Goal: Information Seeking & Learning: Learn about a topic

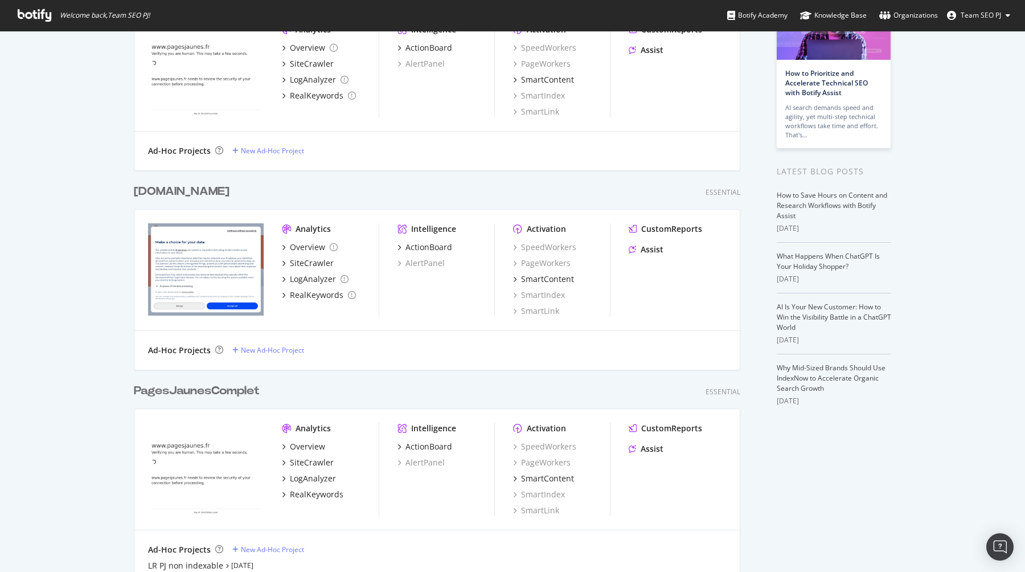
scroll to position [216, 0]
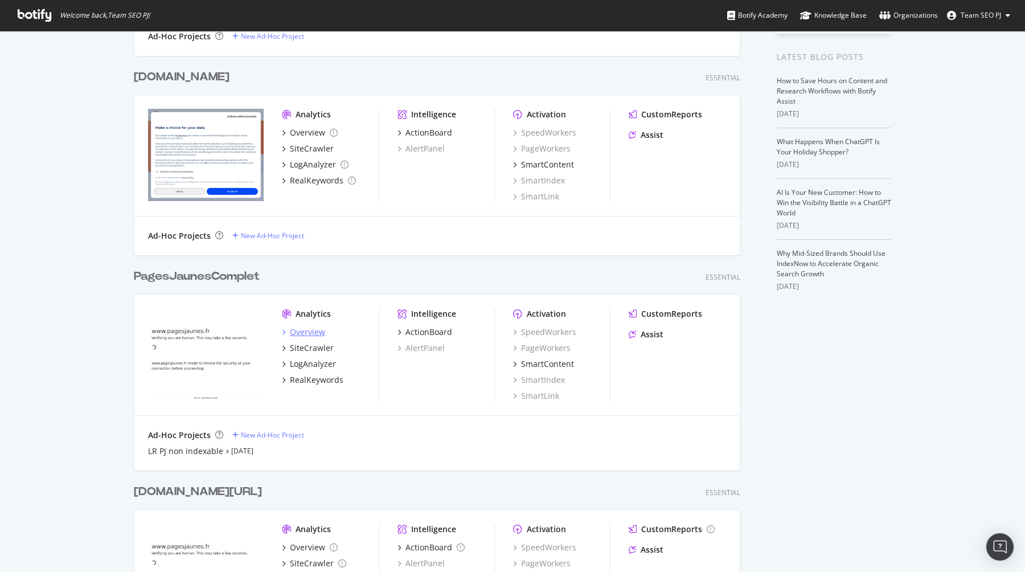
click at [317, 332] on div "Overview" at bounding box center [307, 331] width 35 height 11
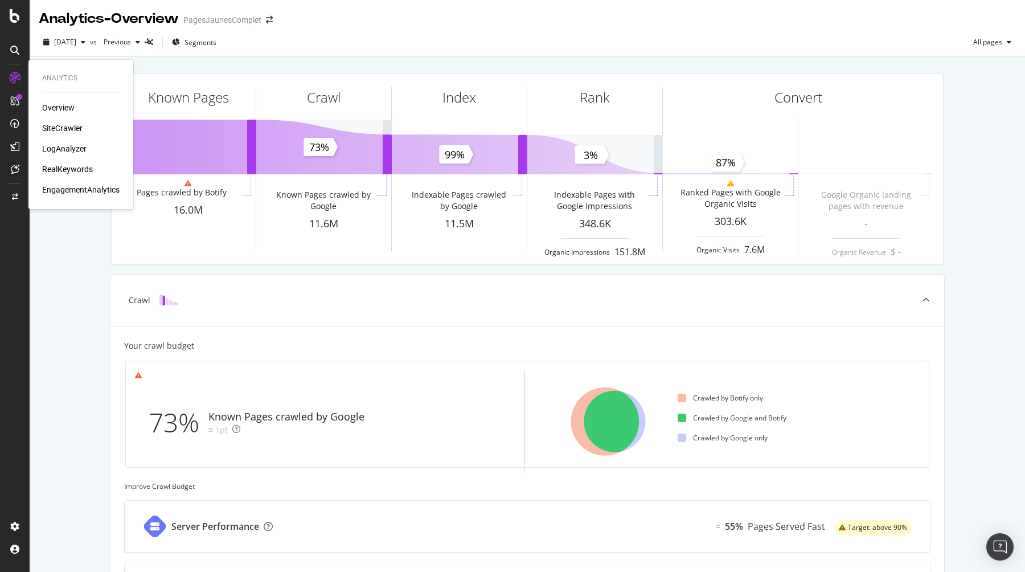
click at [73, 130] on div "SiteCrawler" at bounding box center [62, 127] width 40 height 11
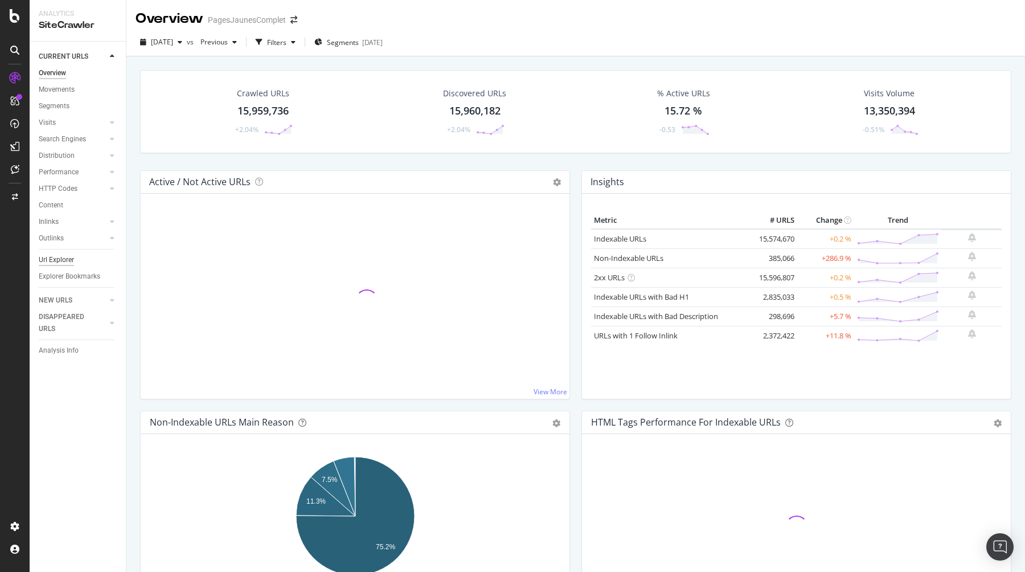
click at [66, 259] on div "Url Explorer" at bounding box center [56, 260] width 35 height 12
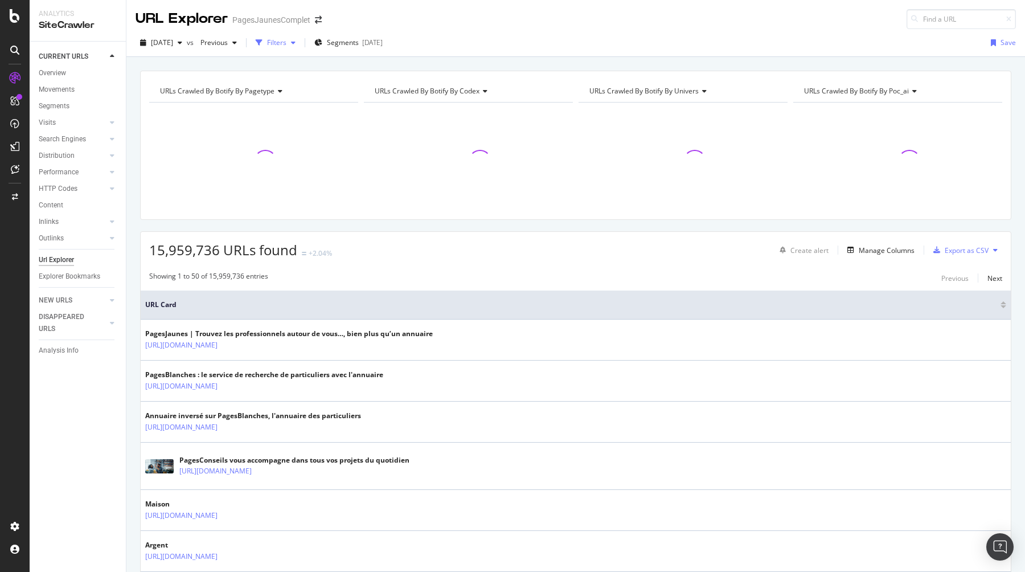
click at [287, 43] on div "Filters" at bounding box center [276, 43] width 19 height 10
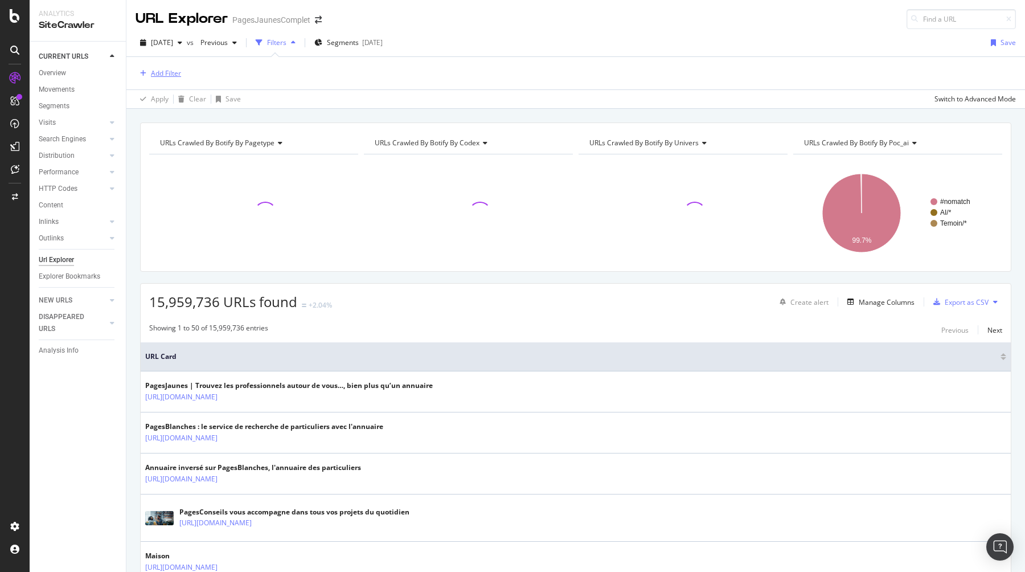
click at [172, 69] on div "Add Filter" at bounding box center [166, 73] width 30 height 10
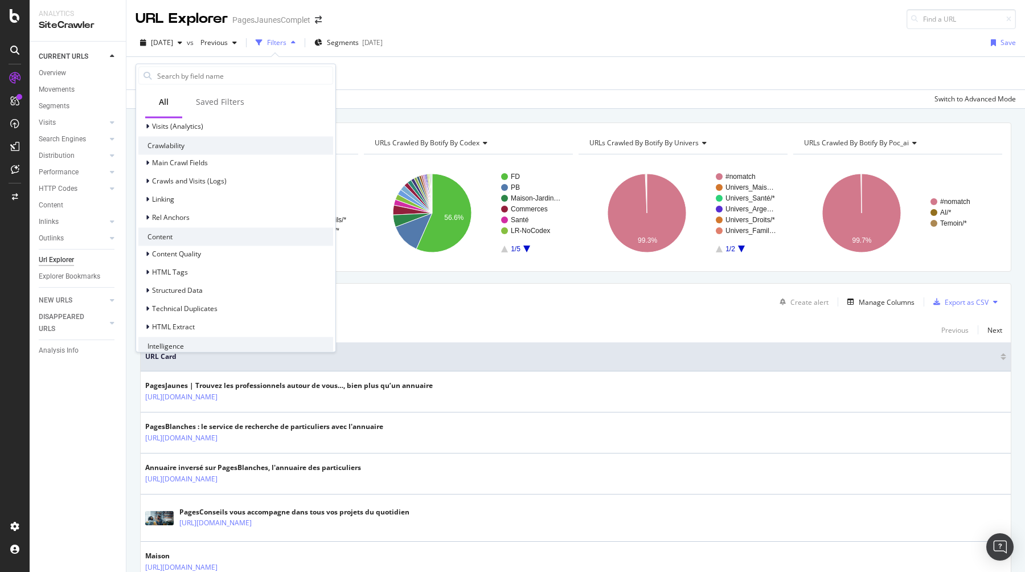
scroll to position [285, 0]
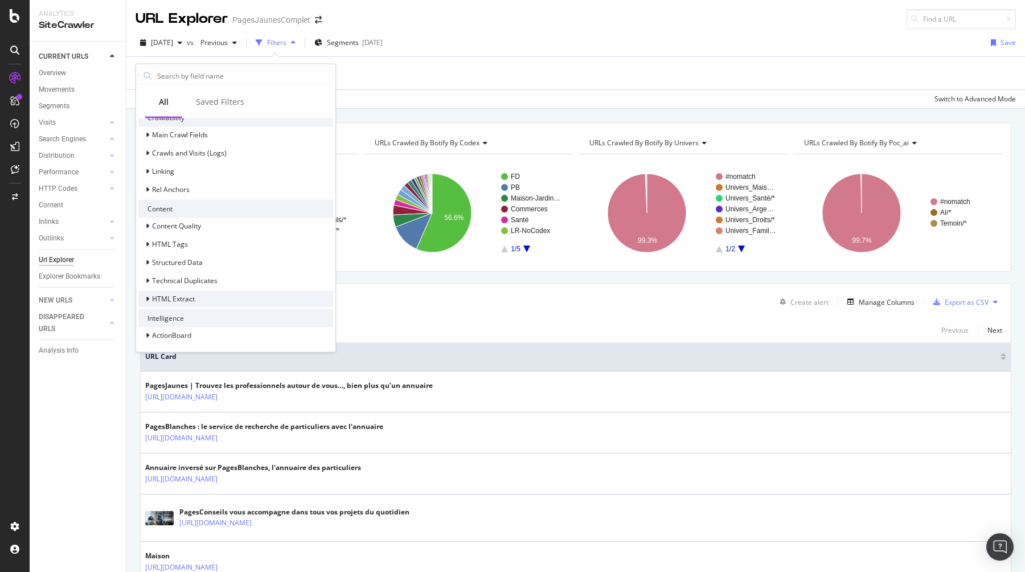
click at [199, 298] on div "HTML Extract" at bounding box center [235, 299] width 195 height 16
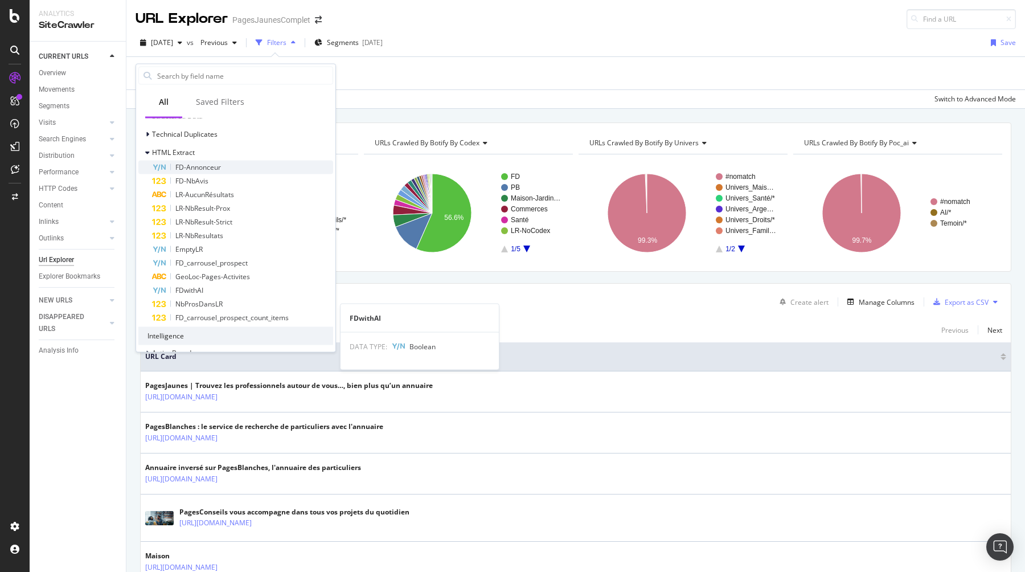
scroll to position [432, 0]
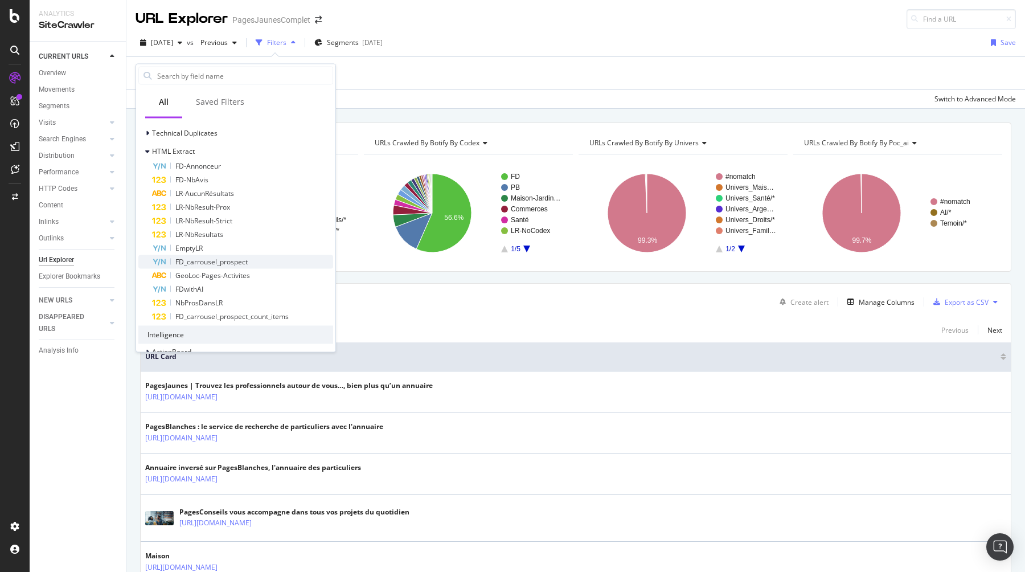
click at [236, 261] on span "FD_carrousel_prospect" at bounding box center [211, 261] width 72 height 10
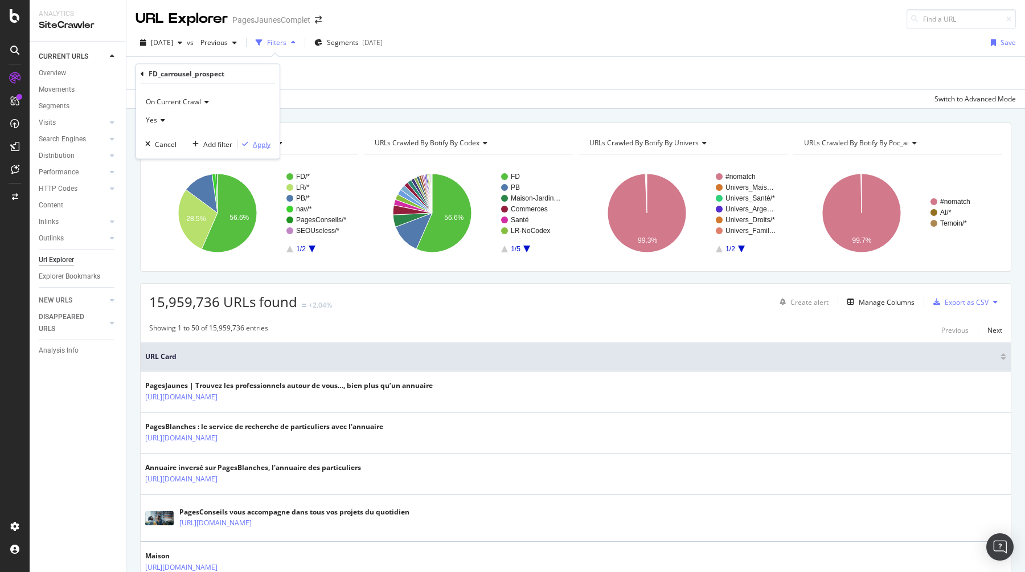
click at [261, 148] on div "Apply" at bounding box center [262, 144] width 18 height 10
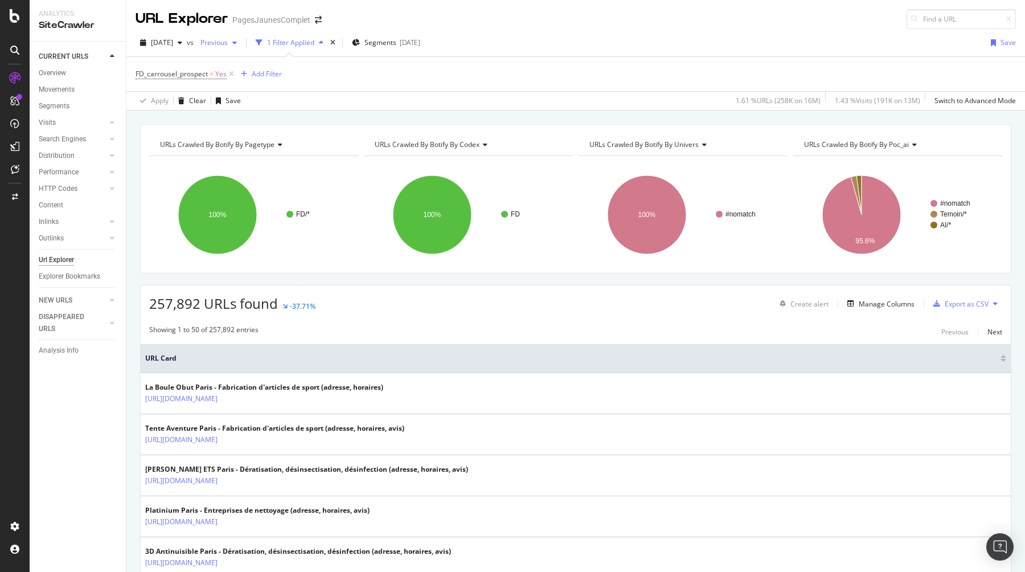
click at [242, 48] on div "Previous" at bounding box center [219, 42] width 46 height 17
click at [264, 125] on div "[DATE]" at bounding box center [262, 126] width 76 height 10
click at [236, 40] on div "button" at bounding box center [230, 42] width 14 height 7
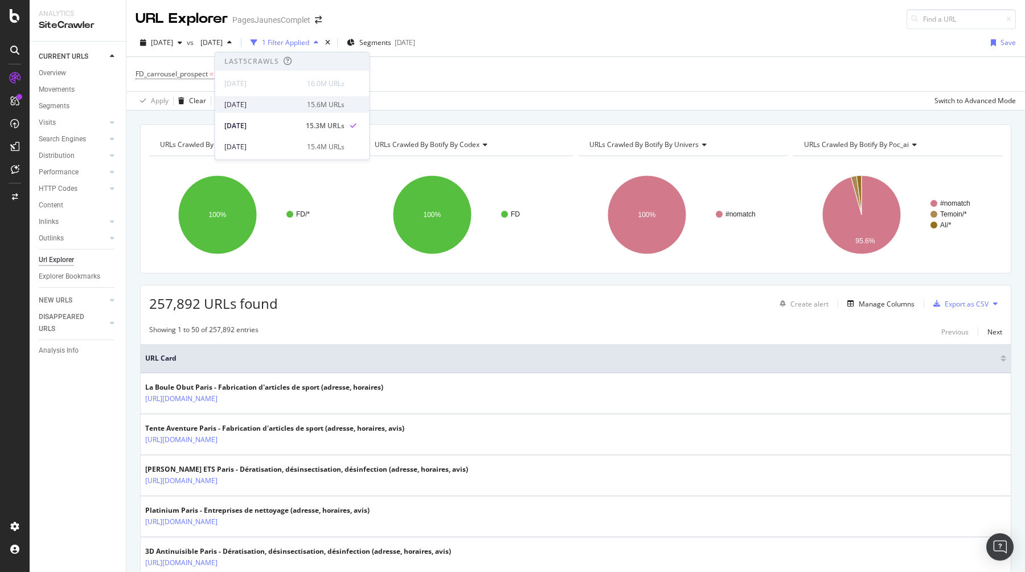
click at [260, 100] on div "[DATE]" at bounding box center [262, 105] width 76 height 10
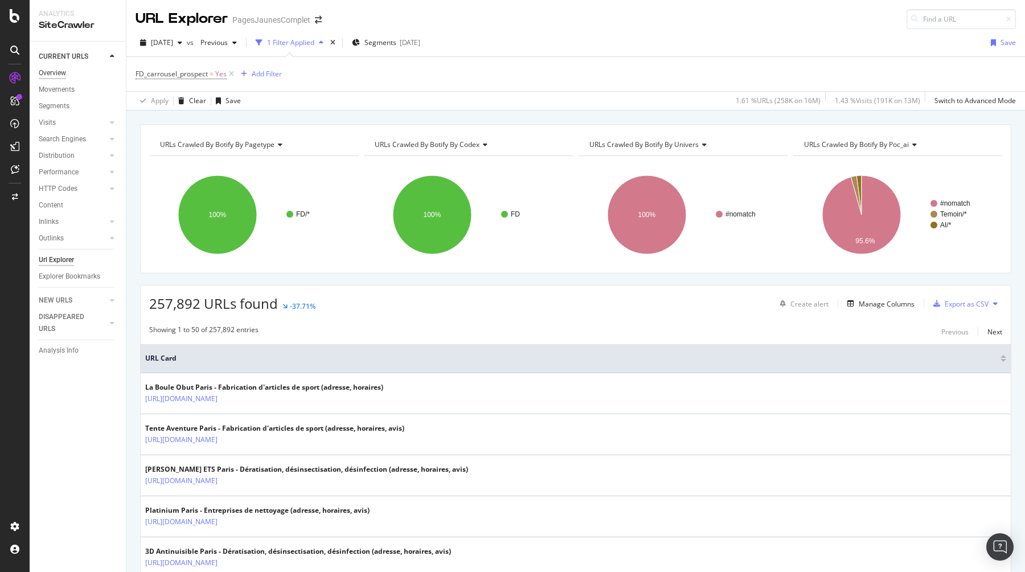
click at [65, 73] on div "Overview" at bounding box center [52, 73] width 27 height 12
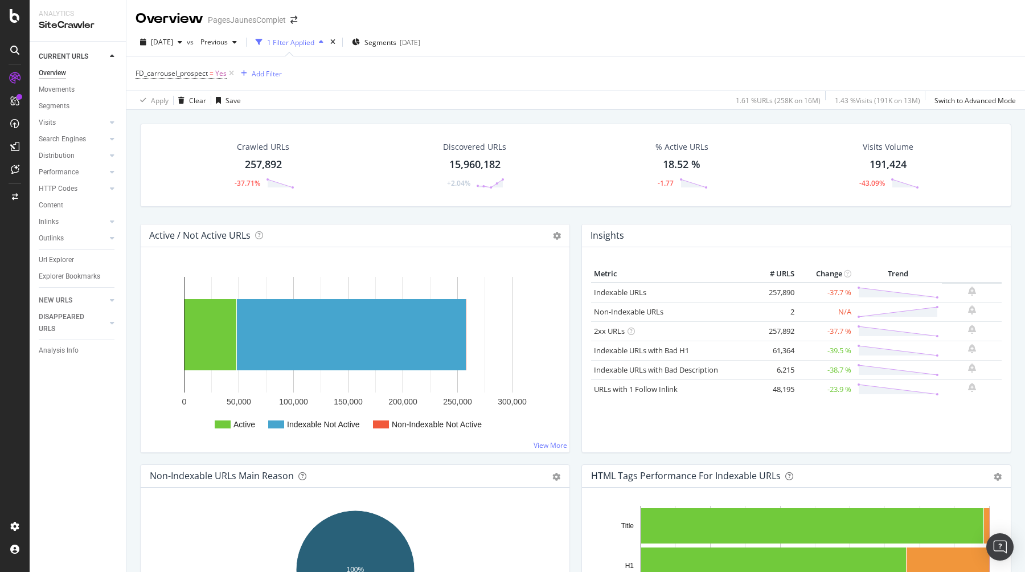
click at [303, 44] on div "1 Filter Applied" at bounding box center [290, 43] width 47 height 10
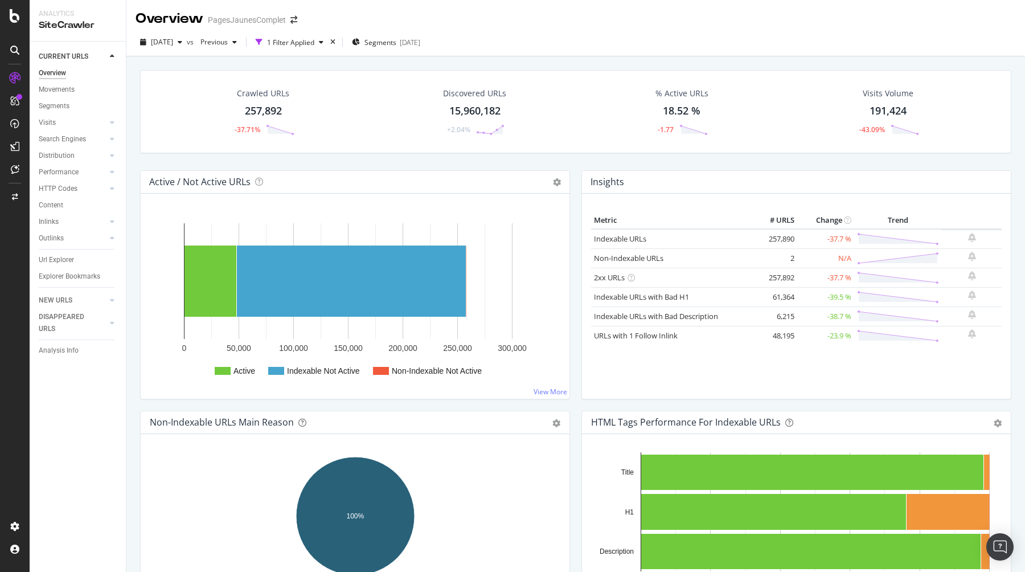
click at [57, 69] on div "Overview" at bounding box center [52, 73] width 27 height 12
click at [629, 242] on link "Indexable URLs" at bounding box center [620, 239] width 52 height 10
click at [185, 49] on div "[DATE]" at bounding box center [161, 42] width 51 height 17
click at [191, 98] on div "[DATE] 15.6M URLs" at bounding box center [220, 104] width 154 height 17
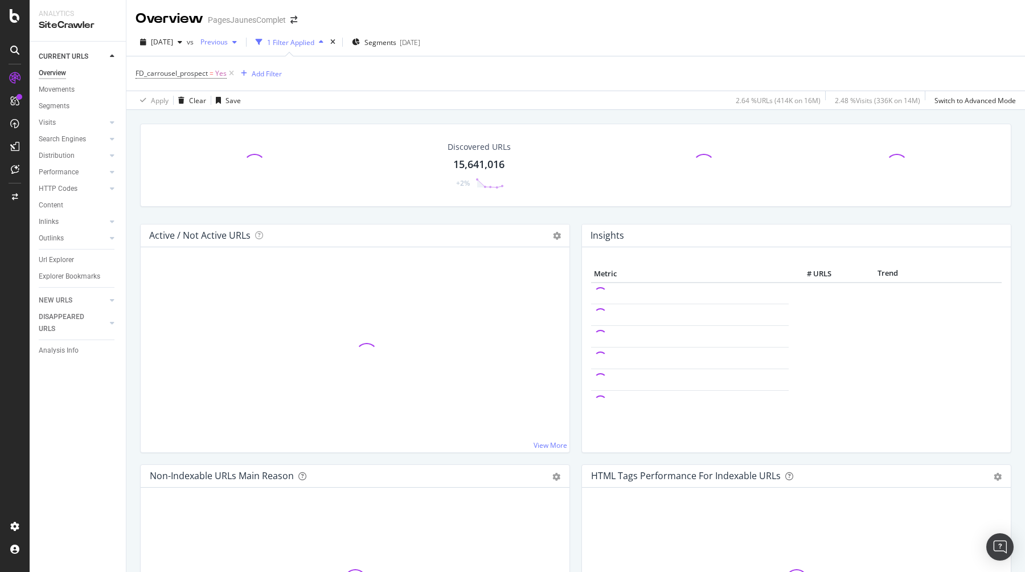
click at [228, 44] on span "Previous" at bounding box center [212, 42] width 32 height 10
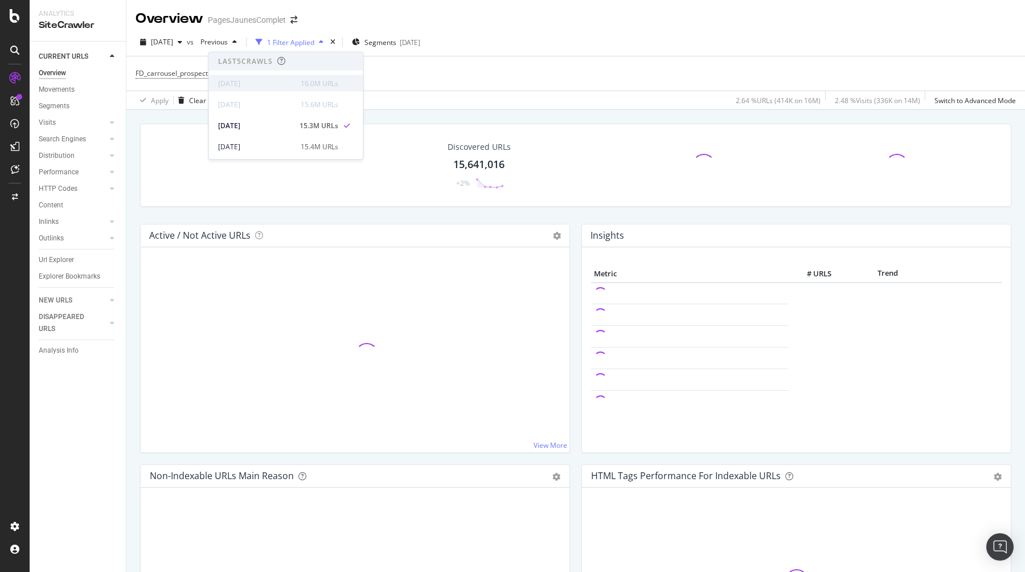
click at [267, 80] on div "[DATE]" at bounding box center [256, 83] width 76 height 10
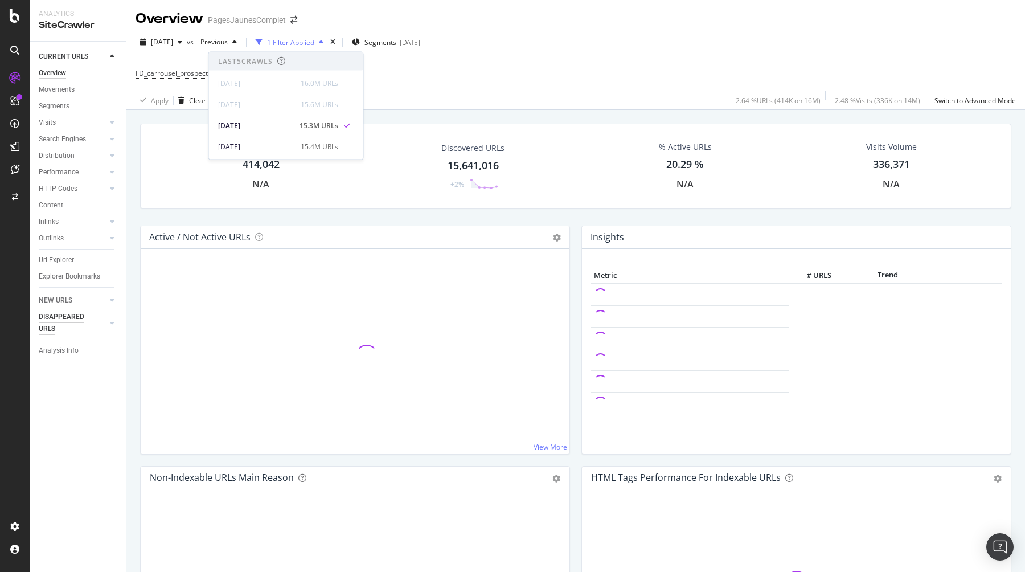
click at [52, 324] on div "DISAPPEARED URLS" at bounding box center [68, 323] width 58 height 24
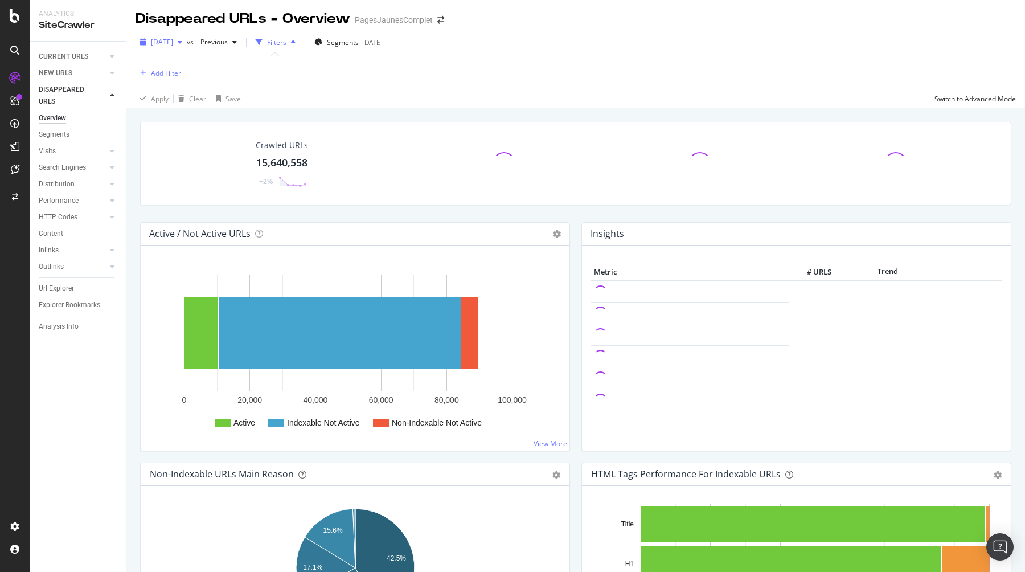
click at [173, 45] on span "[DATE]" at bounding box center [162, 42] width 22 height 10
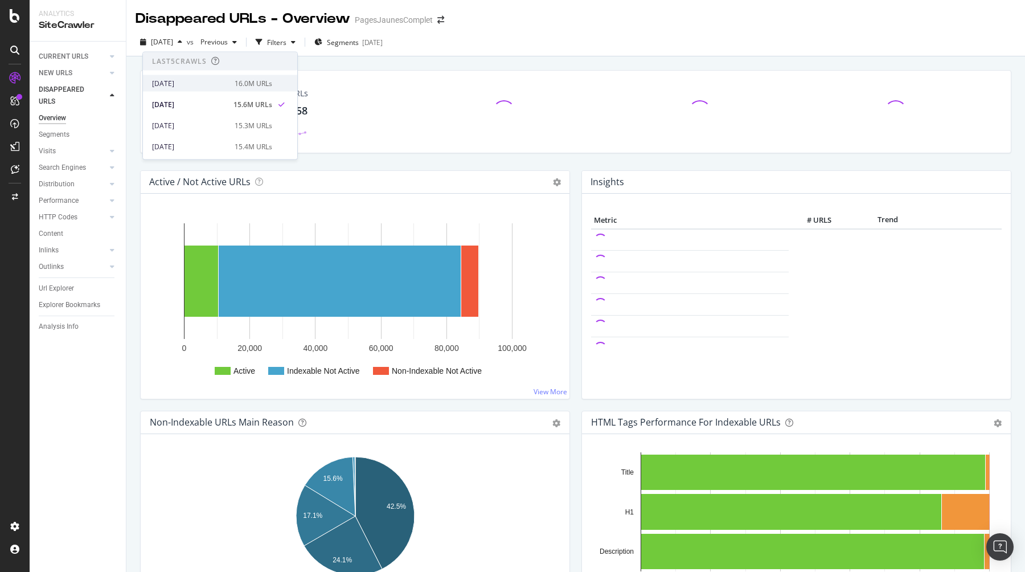
click at [190, 83] on div "[DATE]" at bounding box center [190, 83] width 76 height 10
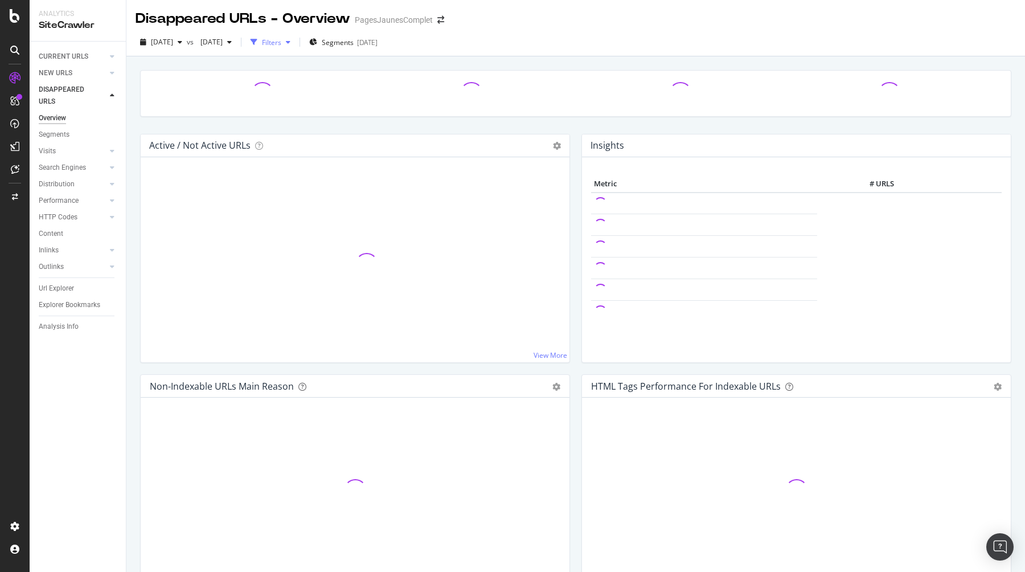
click at [295, 47] on div "Filters" at bounding box center [270, 42] width 49 height 17
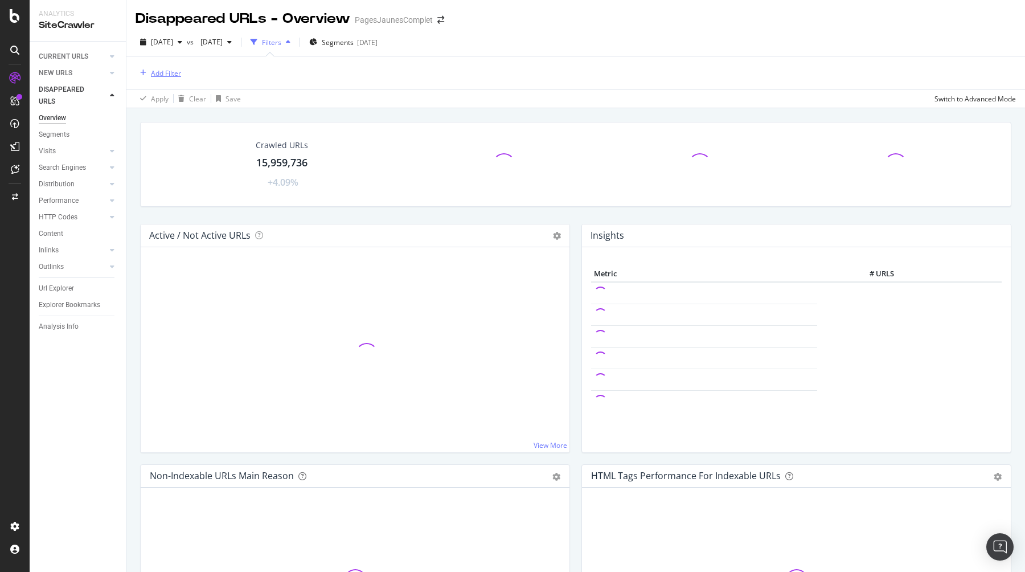
click at [167, 72] on div "Add Filter" at bounding box center [166, 73] width 30 height 10
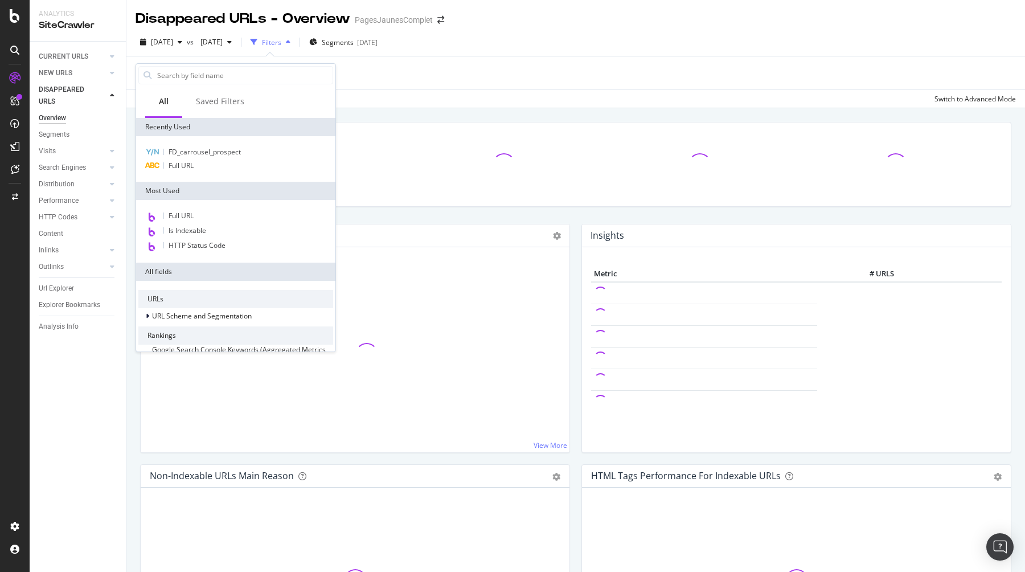
scroll to position [298, 0]
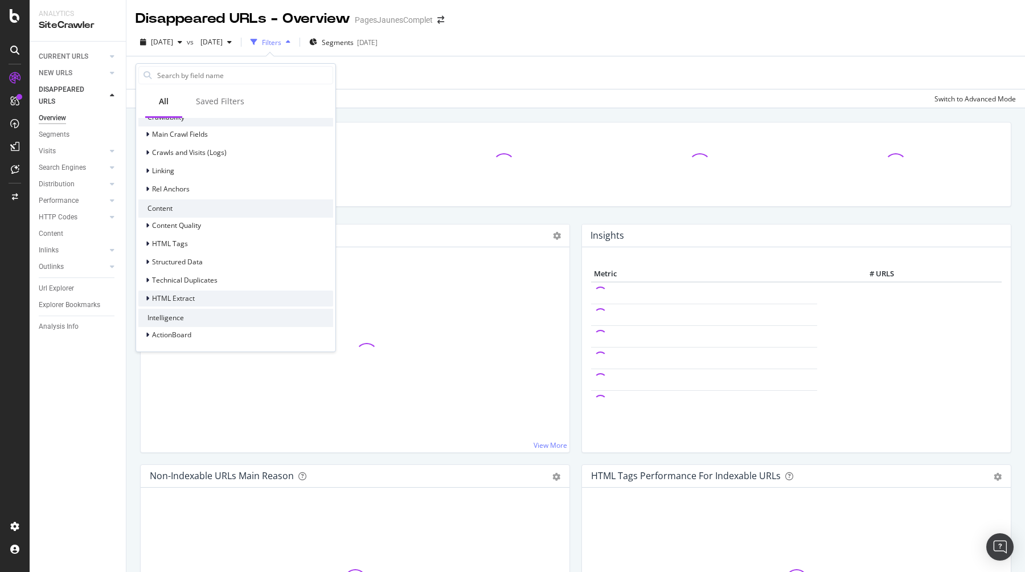
click at [188, 295] on span "HTML Extract" at bounding box center [173, 298] width 43 height 10
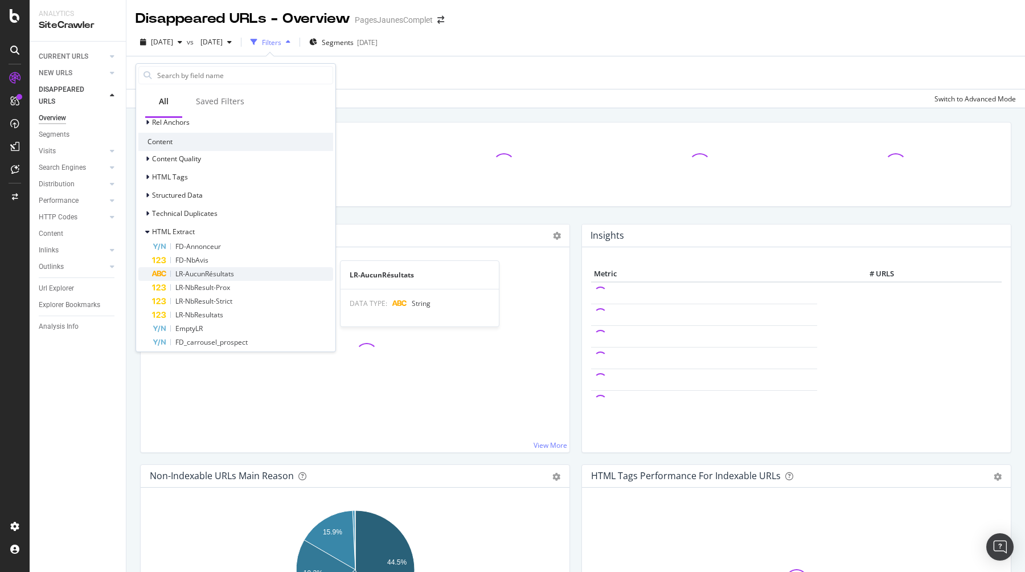
scroll to position [378, 0]
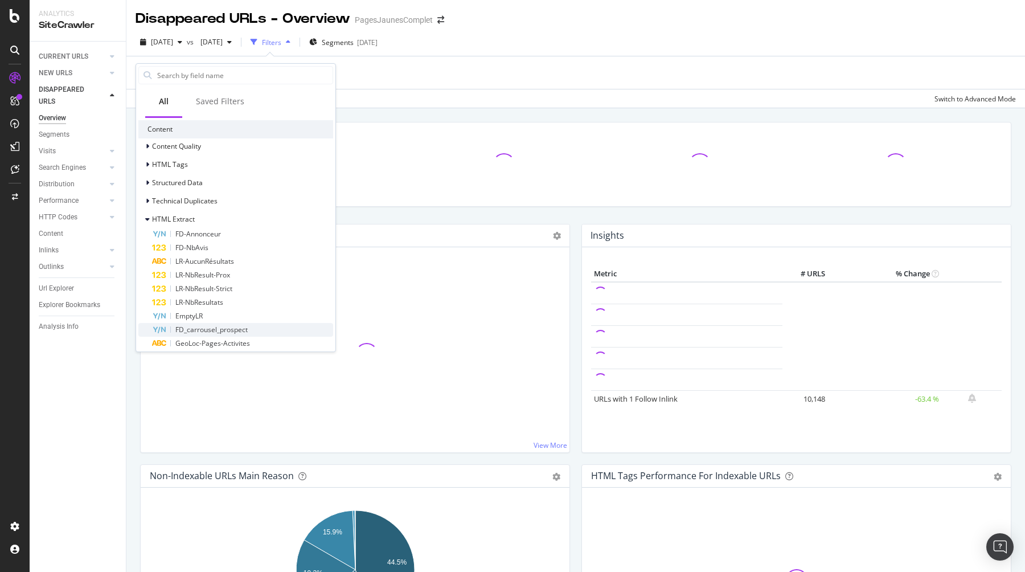
click at [224, 333] on span "FD_carrousel_prospect" at bounding box center [211, 330] width 72 height 10
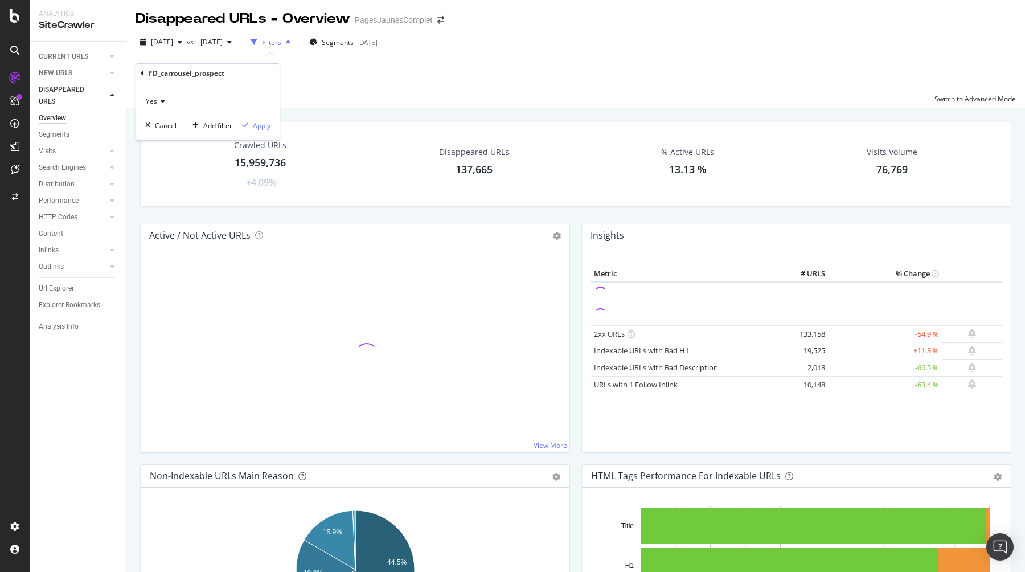
click at [261, 125] on div "Apply" at bounding box center [262, 126] width 18 height 10
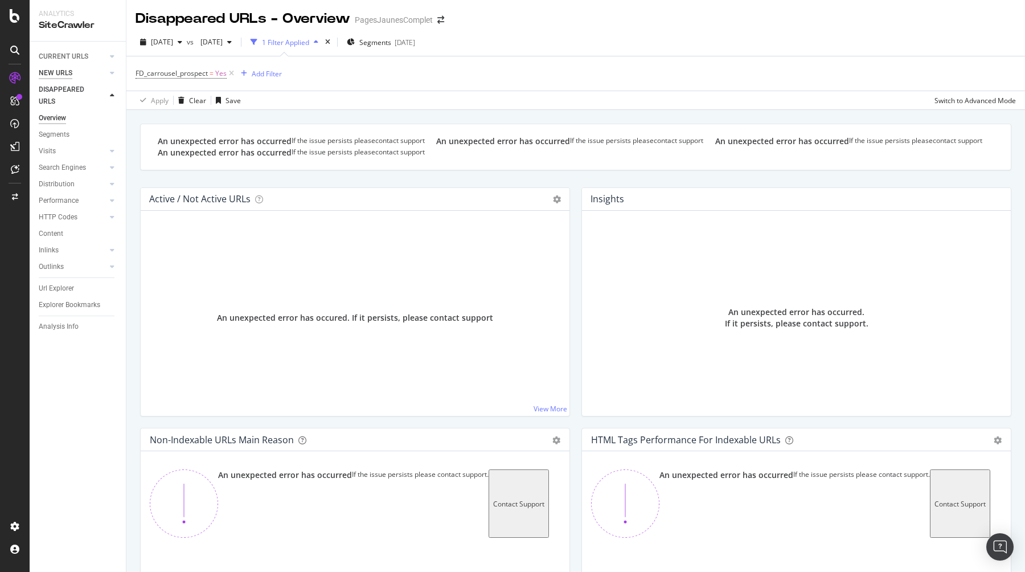
click at [64, 73] on div "NEW URLS" at bounding box center [56, 73] width 34 height 12
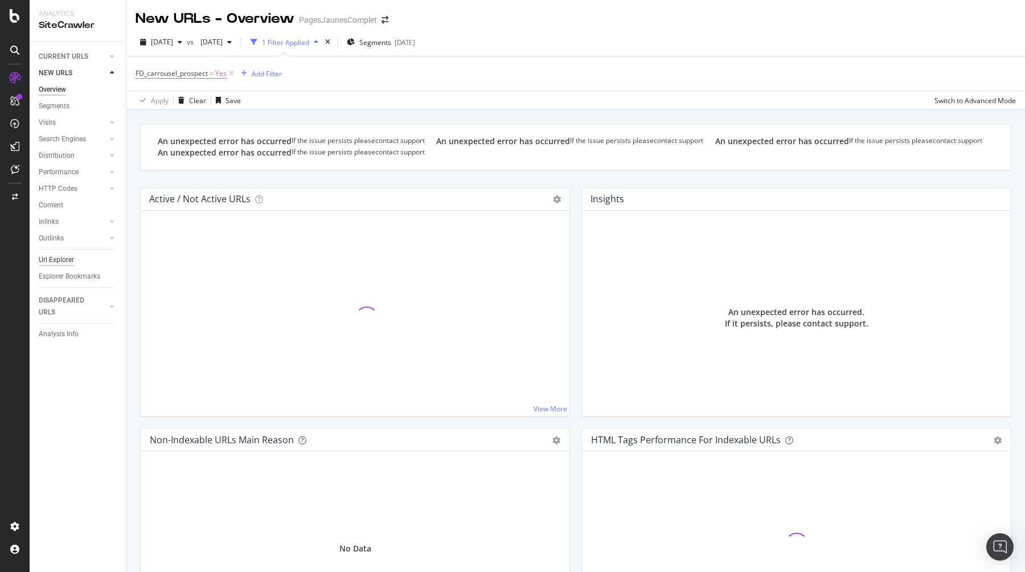
click at [56, 259] on div "Url Explorer" at bounding box center [56, 260] width 35 height 12
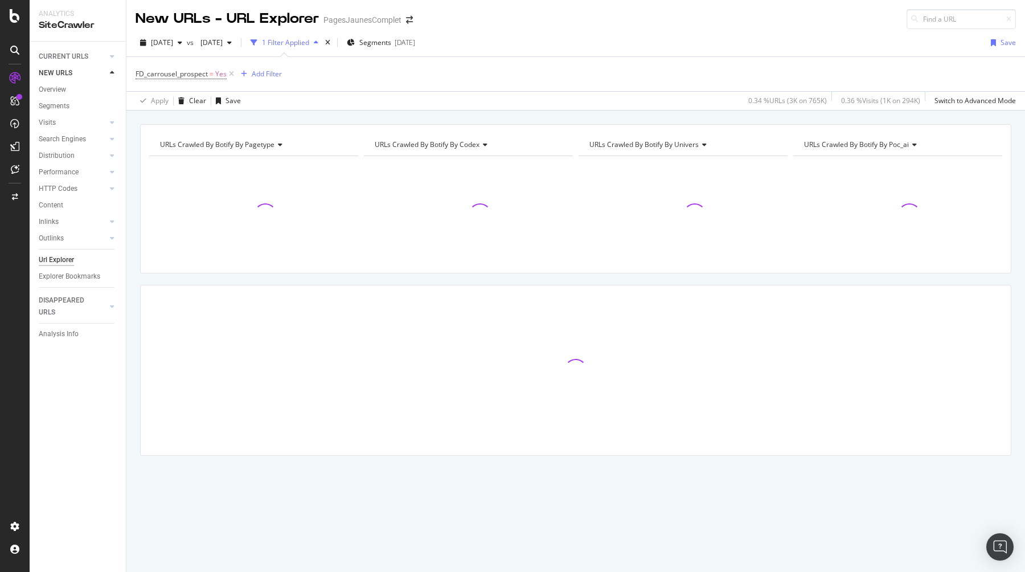
click at [309, 44] on div "1 Filter Applied" at bounding box center [285, 43] width 47 height 10
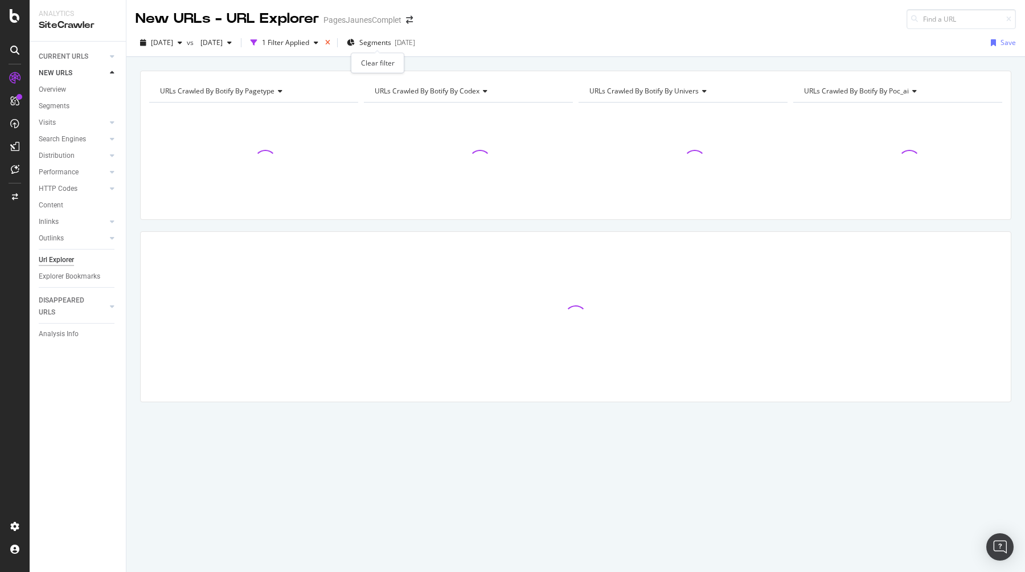
click at [330, 40] on icon "times" at bounding box center [327, 42] width 5 height 7
click at [55, 89] on div "Overview" at bounding box center [52, 90] width 27 height 12
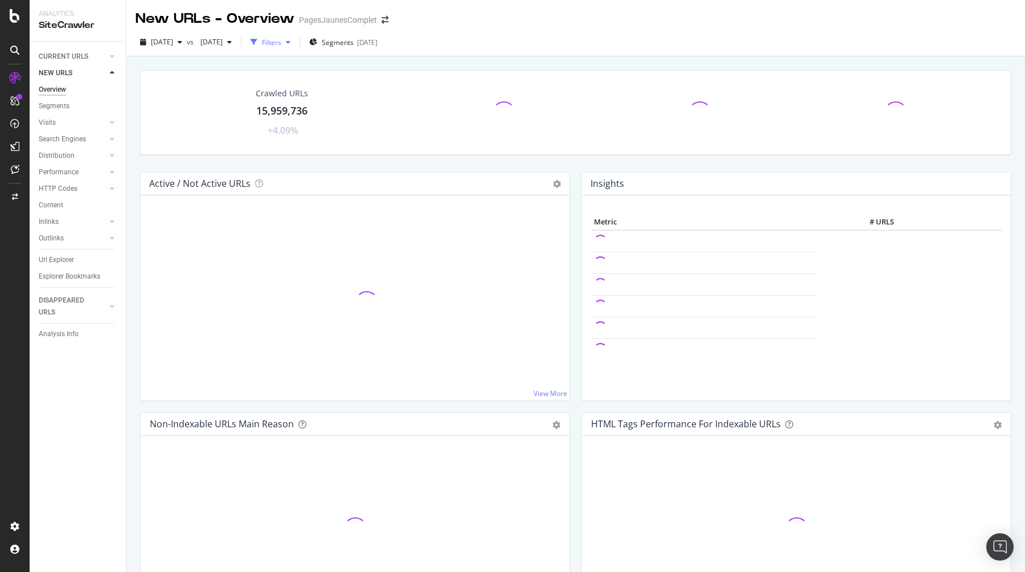
click at [281, 44] on div "Filters" at bounding box center [271, 43] width 19 height 10
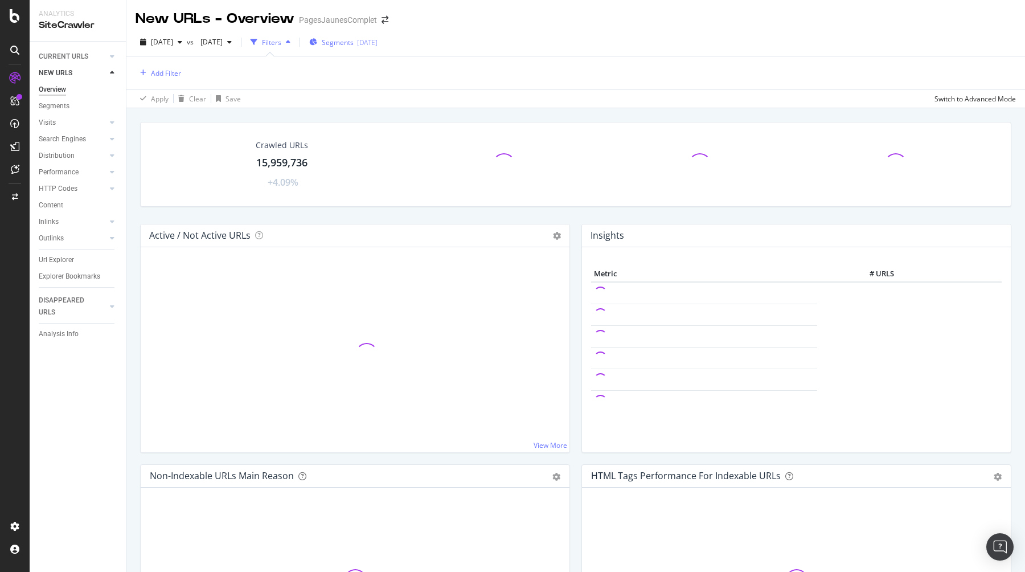
click at [378, 36] on div "Segments [DATE]" at bounding box center [343, 42] width 68 height 17
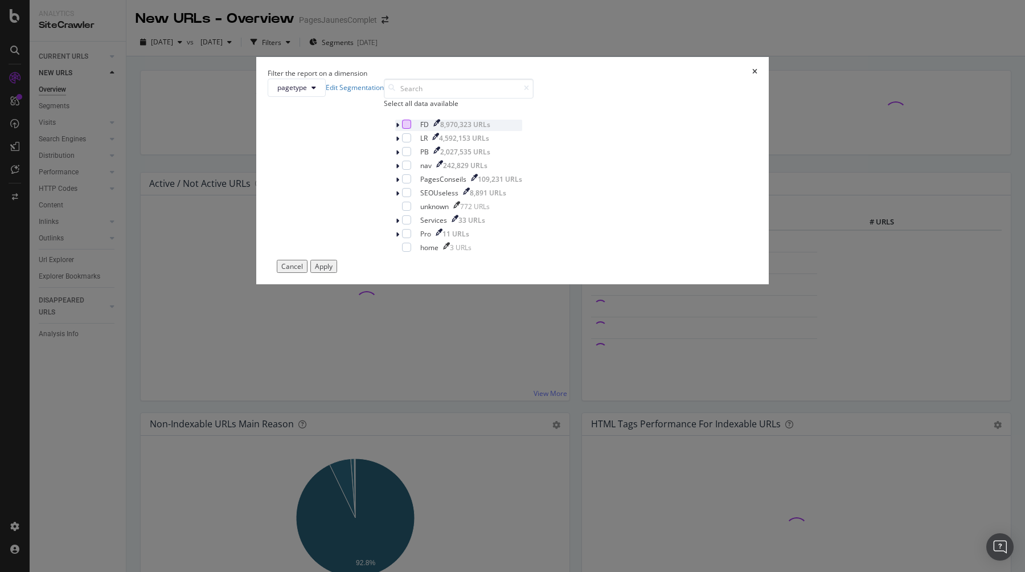
click at [410, 129] on div "modal" at bounding box center [406, 124] width 9 height 9
click at [333, 271] on div "Apply" at bounding box center [324, 266] width 18 height 10
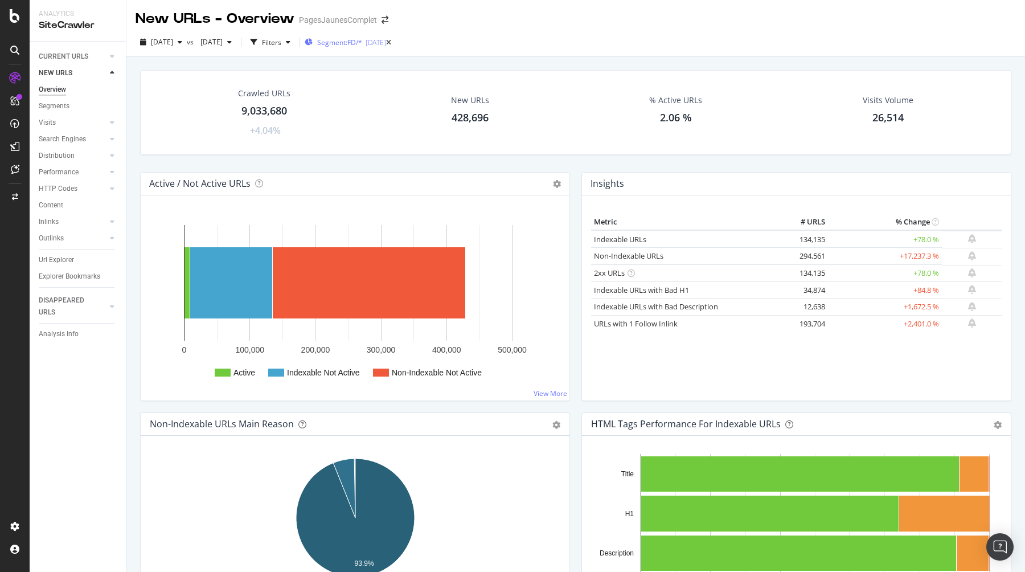
click at [362, 43] on span "Segment: FD/*" at bounding box center [339, 43] width 45 height 10
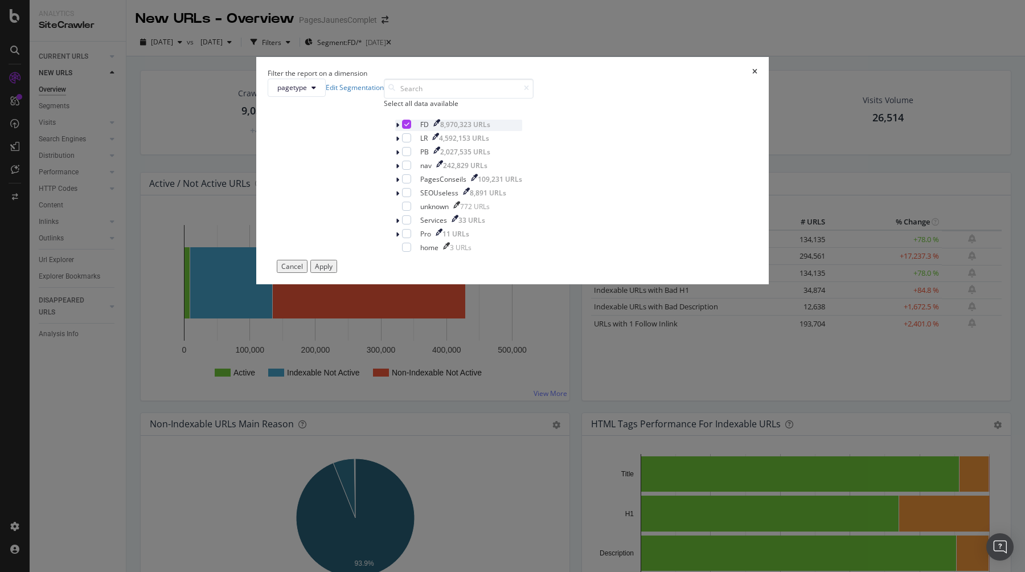
click at [399, 129] on icon "modal" at bounding box center [397, 125] width 3 height 7
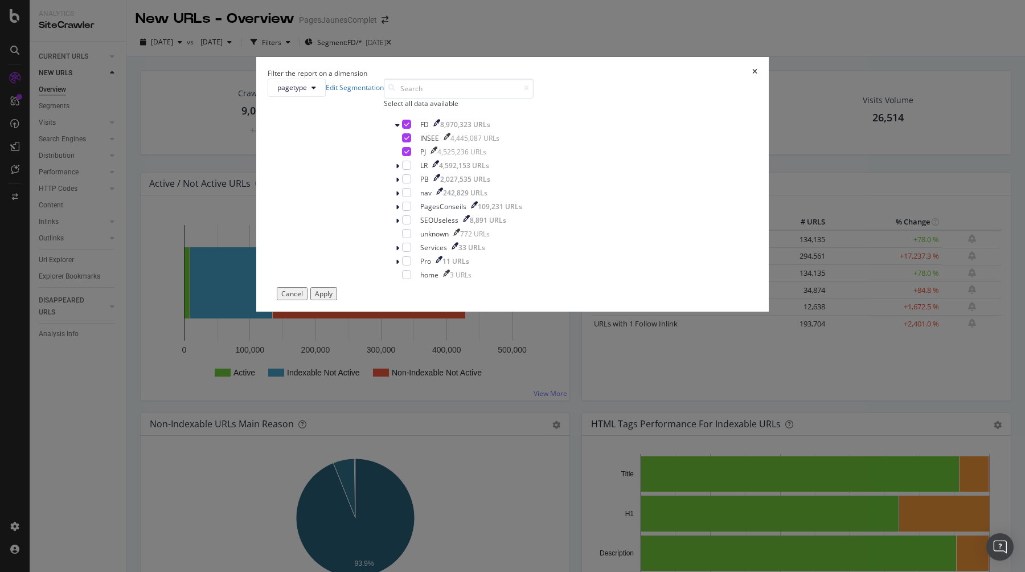
click at [333, 298] on div "Apply" at bounding box center [324, 294] width 18 height 10
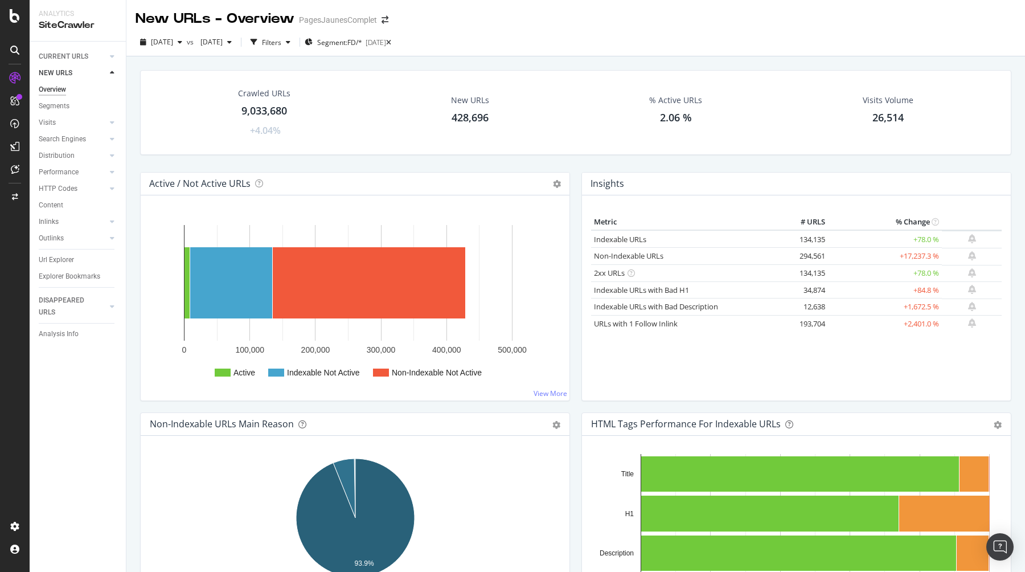
click at [262, 109] on div "9,033,680" at bounding box center [265, 111] width 46 height 15
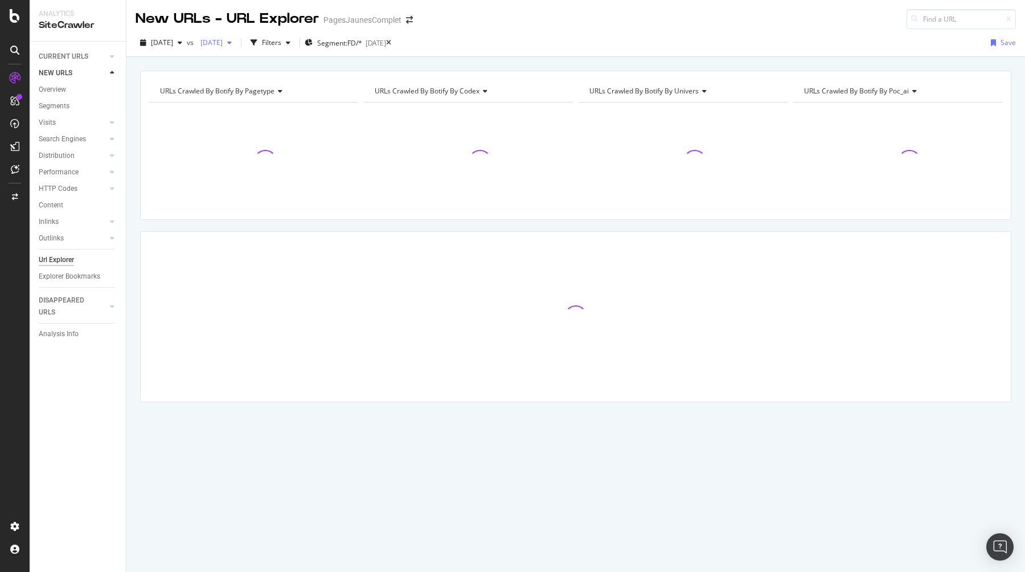
click at [223, 43] on span "[DATE]" at bounding box center [209, 43] width 27 height 10
click at [260, 104] on div "[DATE]" at bounding box center [262, 105] width 76 height 10
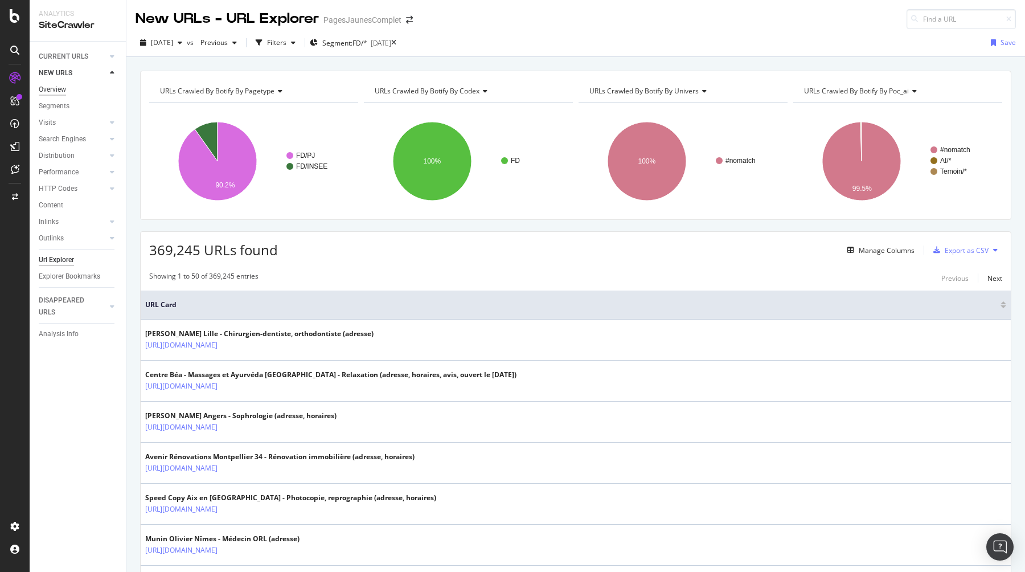
click at [60, 92] on div "Overview" at bounding box center [52, 90] width 27 height 12
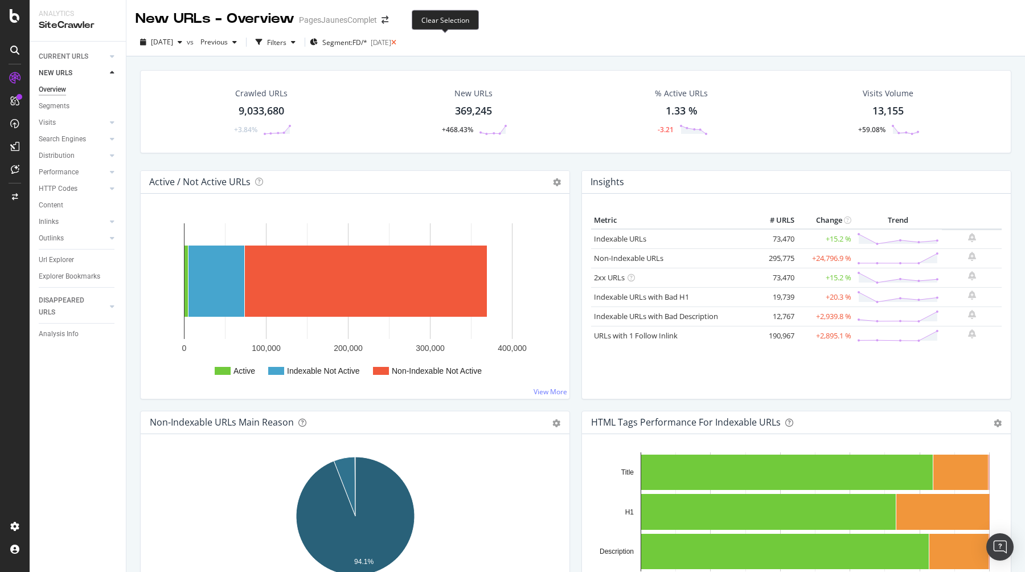
click at [396, 43] on icon at bounding box center [393, 42] width 5 height 7
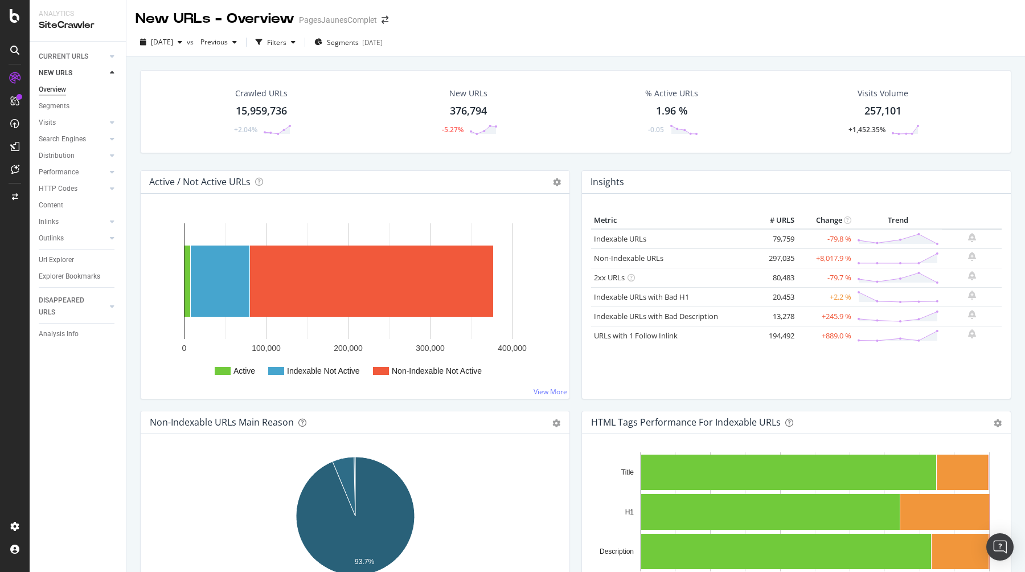
click at [79, 63] on div "CURRENT URLS" at bounding box center [82, 56] width 87 height 17
click at [81, 57] on div "CURRENT URLS" at bounding box center [64, 57] width 50 height 12
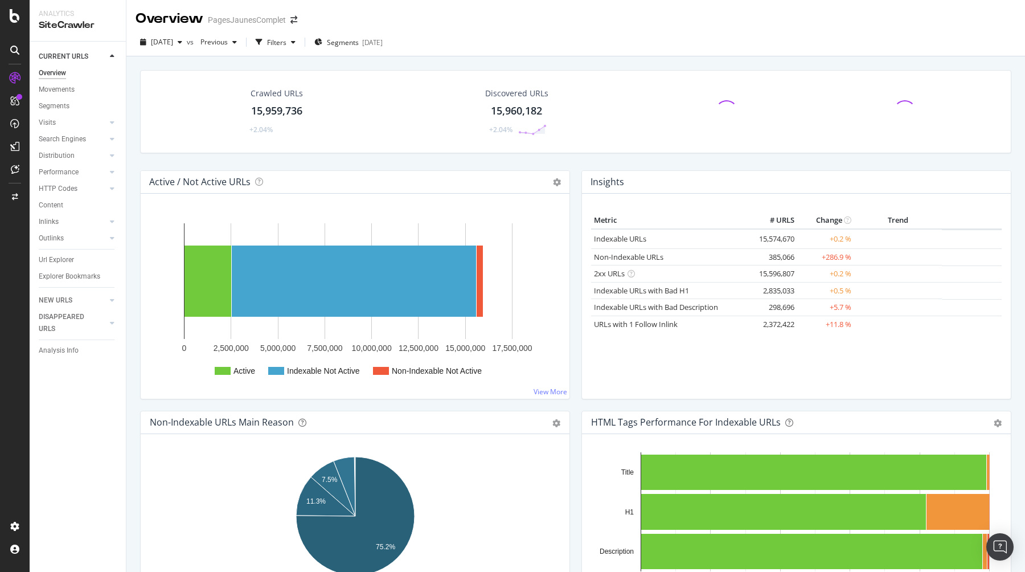
click at [66, 73] on div "Overview" at bounding box center [52, 73] width 27 height 12
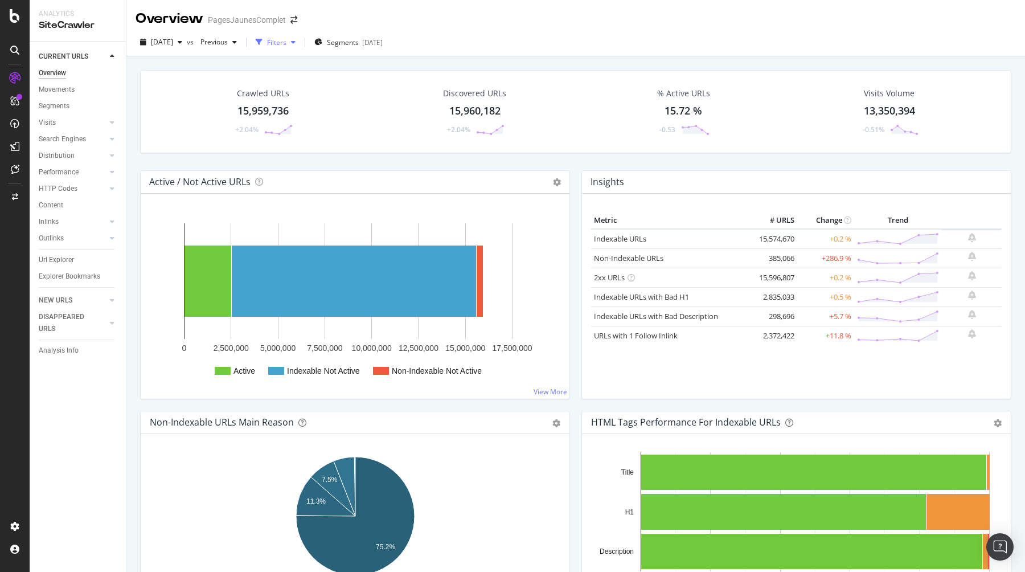
click at [296, 45] on icon "button" at bounding box center [293, 42] width 5 height 7
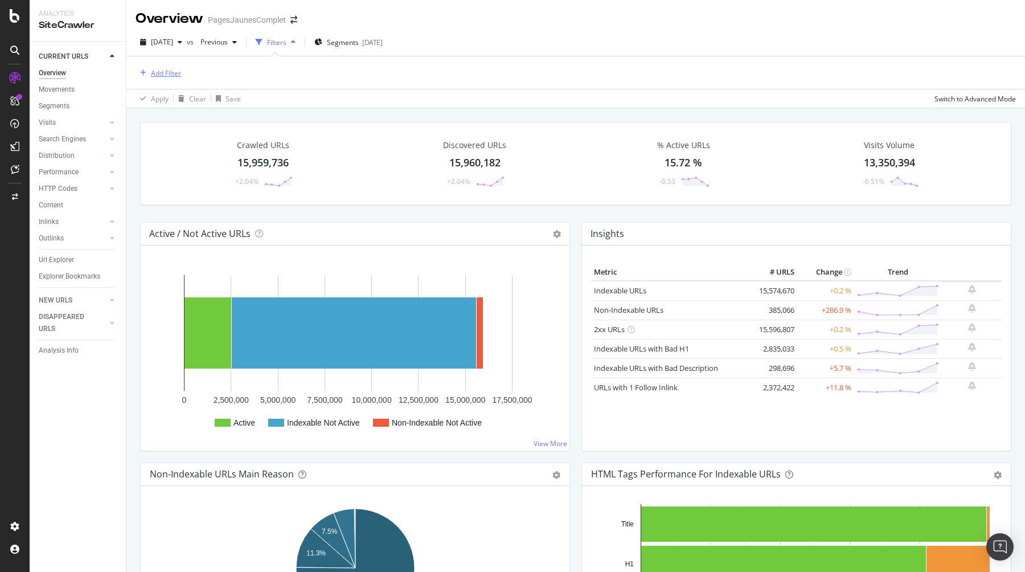
click at [166, 71] on div "Add Filter" at bounding box center [166, 73] width 30 height 10
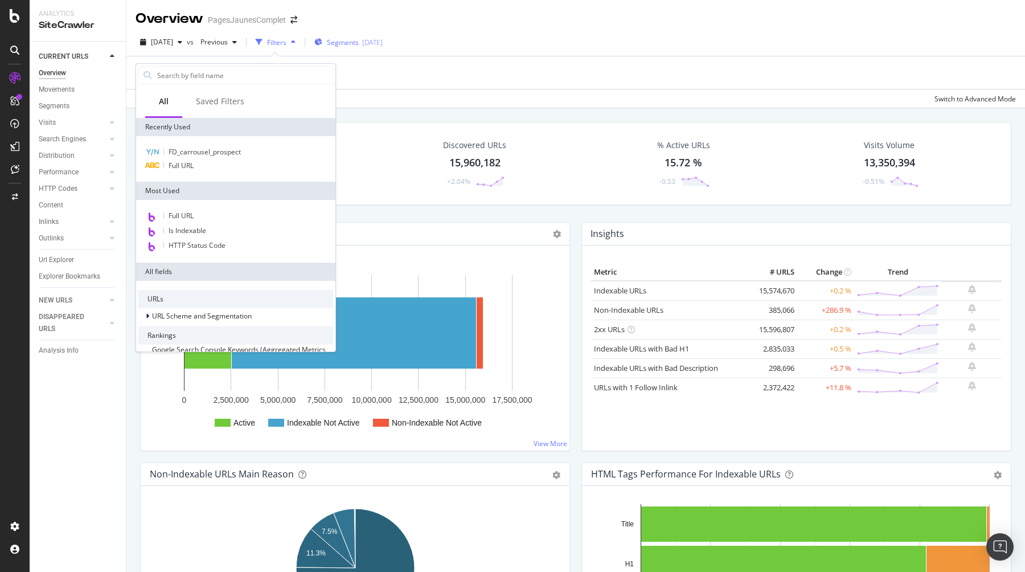
click at [359, 44] on span "Segments" at bounding box center [343, 43] width 32 height 10
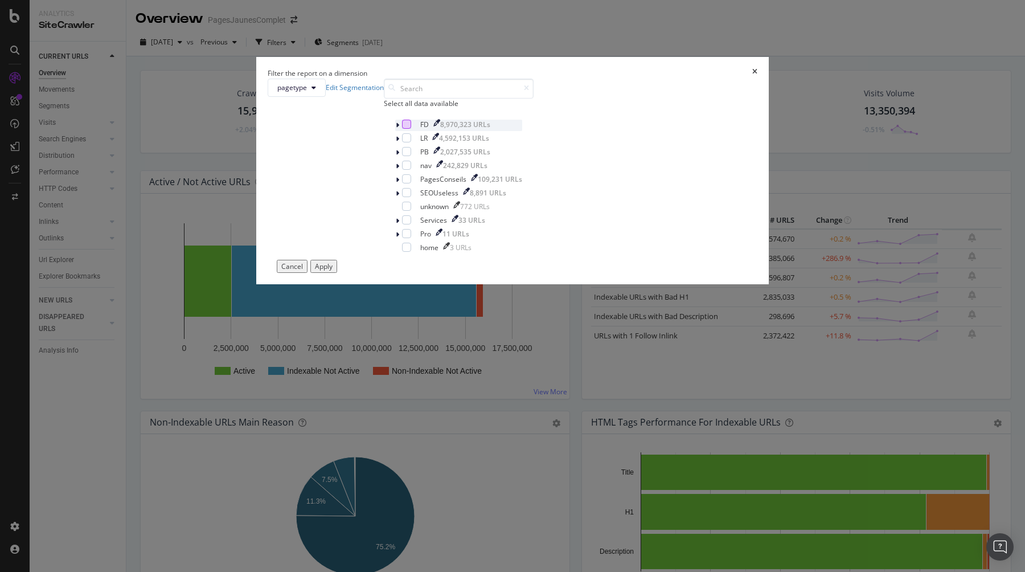
click at [411, 129] on div "modal" at bounding box center [406, 124] width 9 height 9
click at [399, 129] on icon "modal" at bounding box center [397, 125] width 3 height 7
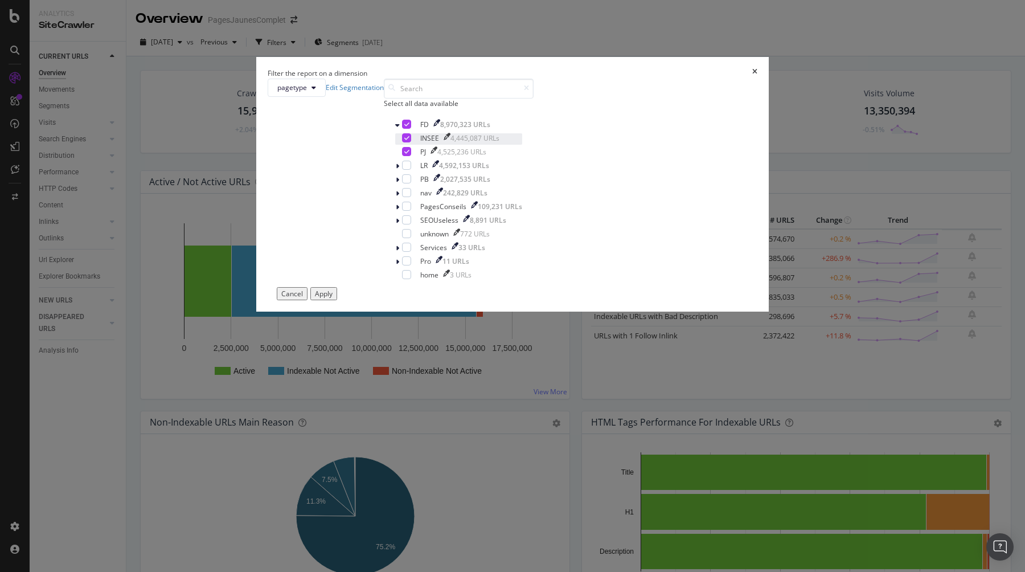
click at [411, 142] on div "modal" at bounding box center [406, 137] width 9 height 9
click at [333, 298] on div "Apply" at bounding box center [324, 294] width 18 height 10
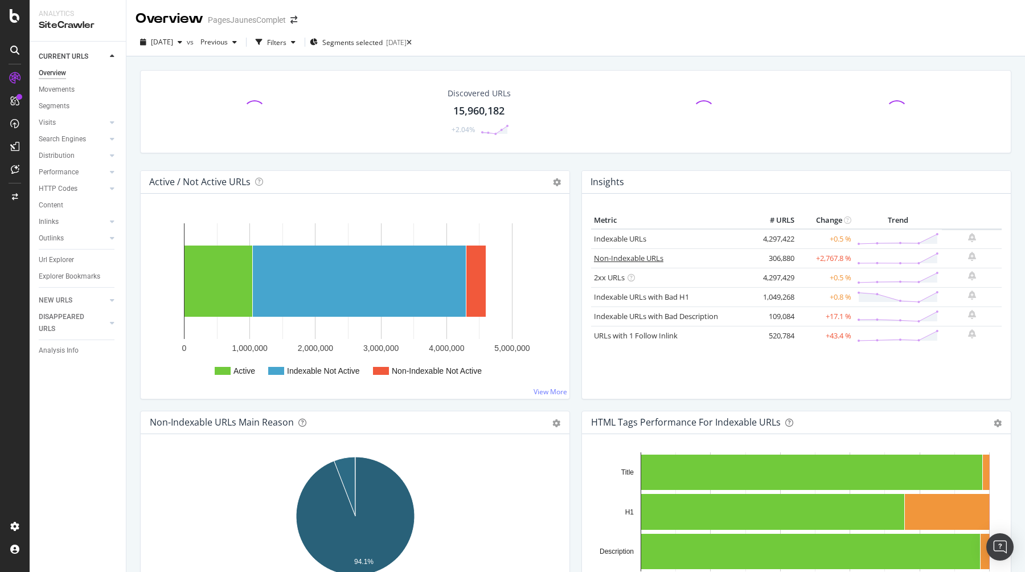
click at [627, 258] on link "Non-Indexable URLs" at bounding box center [628, 258] width 69 height 10
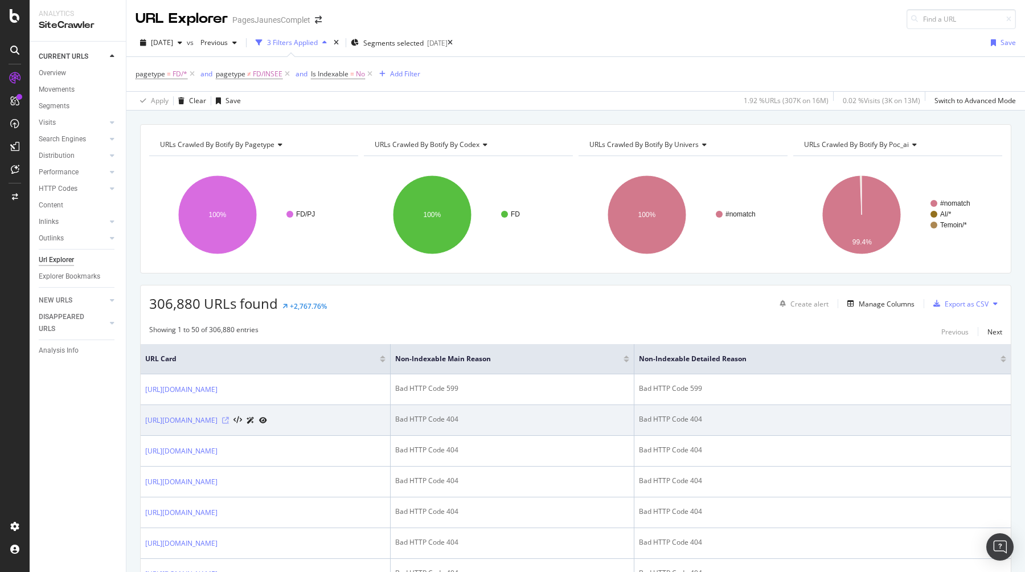
click at [229, 420] on icon at bounding box center [225, 420] width 7 height 7
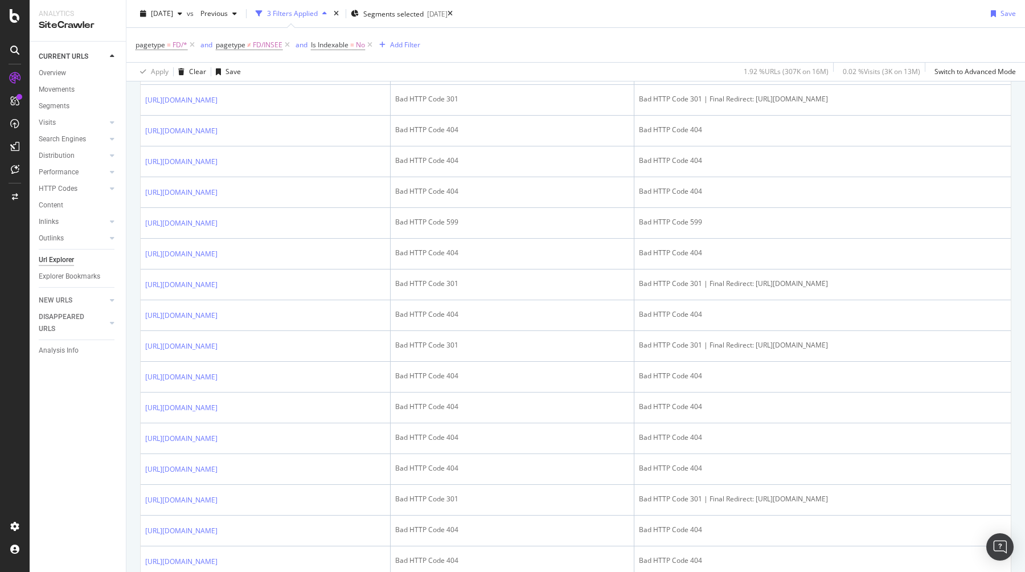
scroll to position [537, 0]
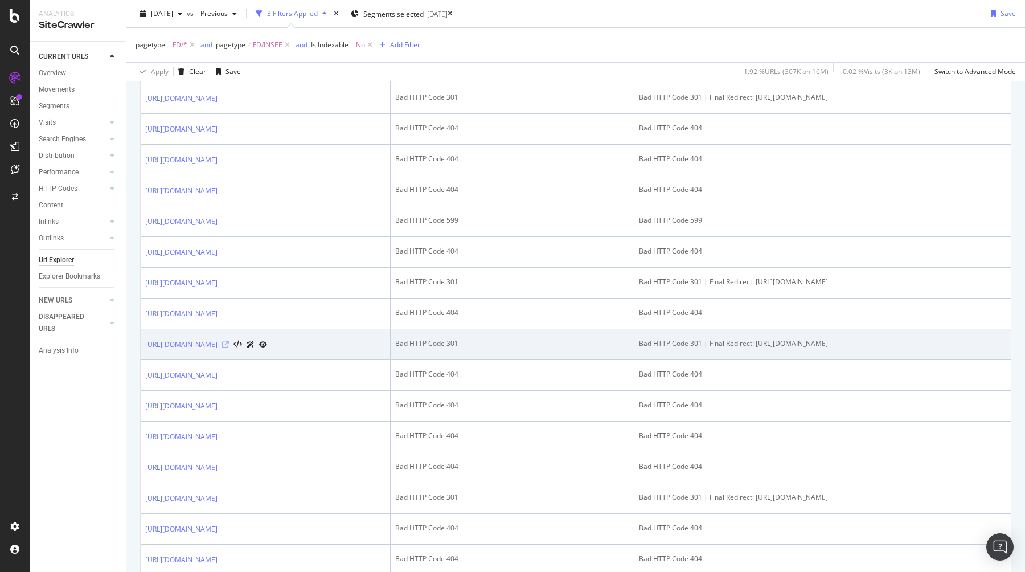
click at [229, 345] on icon at bounding box center [225, 344] width 7 height 7
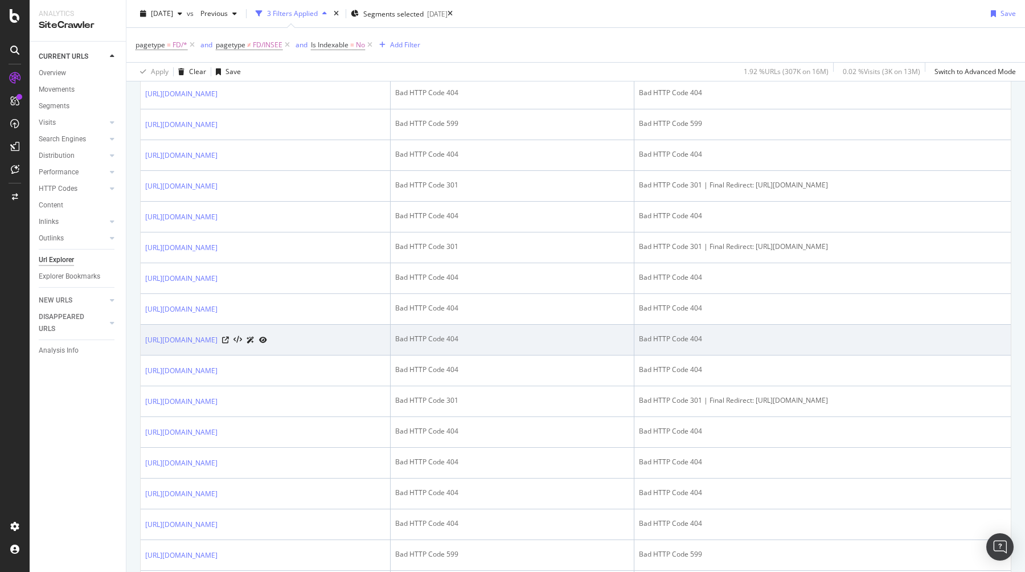
scroll to position [0, 0]
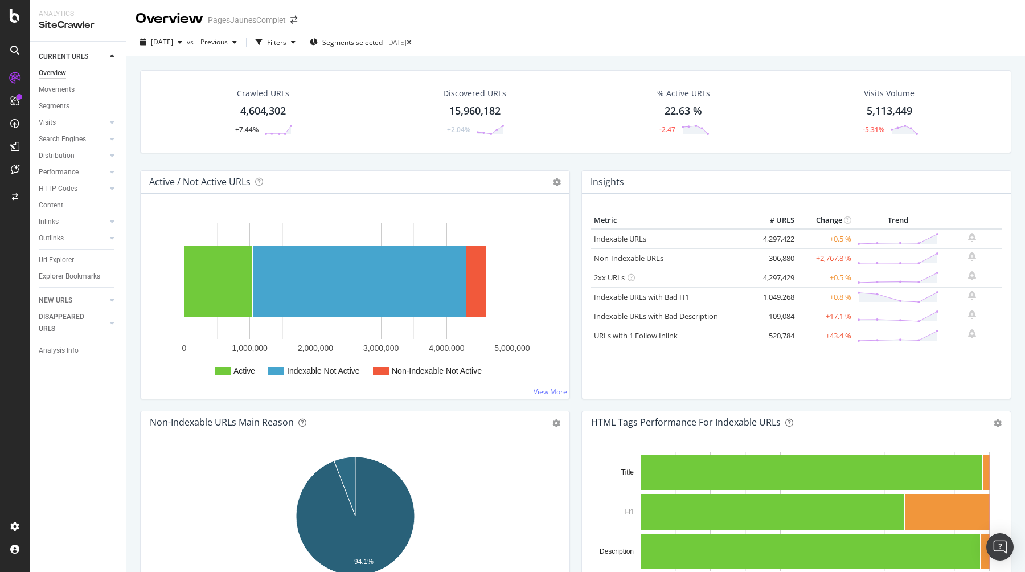
click at [622, 259] on link "Non-Indexable URLs" at bounding box center [628, 258] width 69 height 10
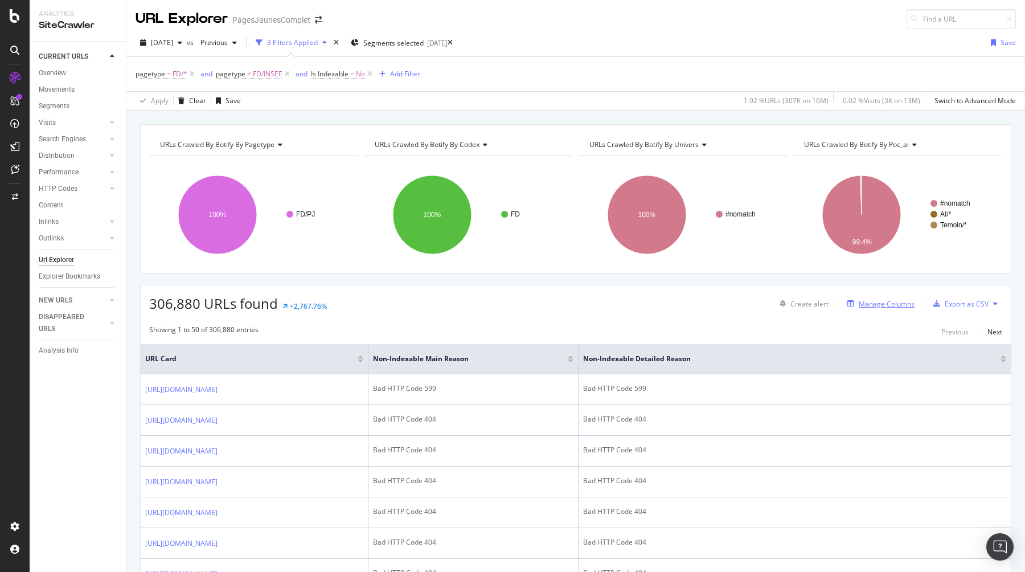
click at [854, 304] on icon "button" at bounding box center [851, 303] width 7 height 7
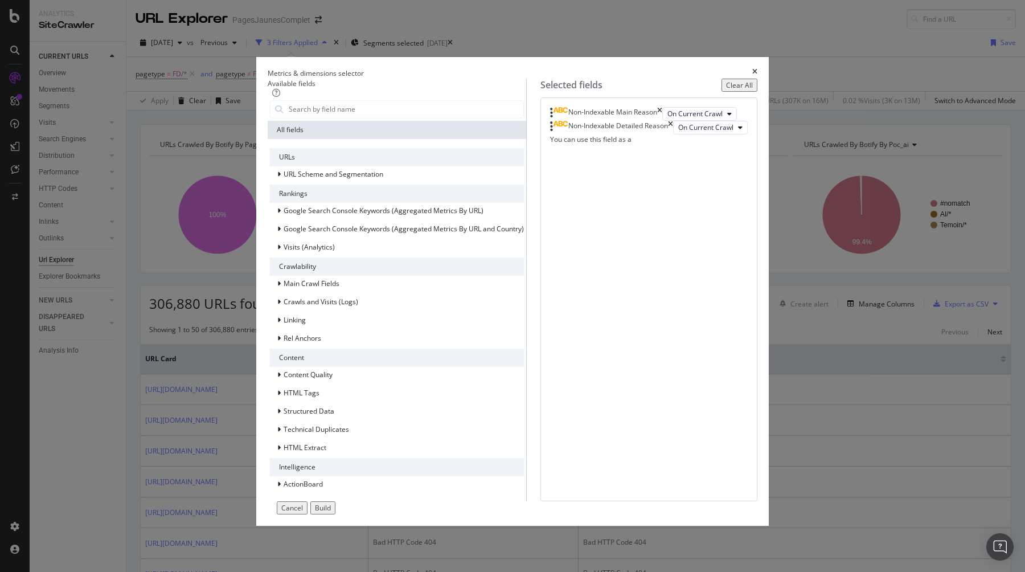
scroll to position [77, 0]
click at [302, 443] on span "HTML Extract" at bounding box center [305, 448] width 43 height 10
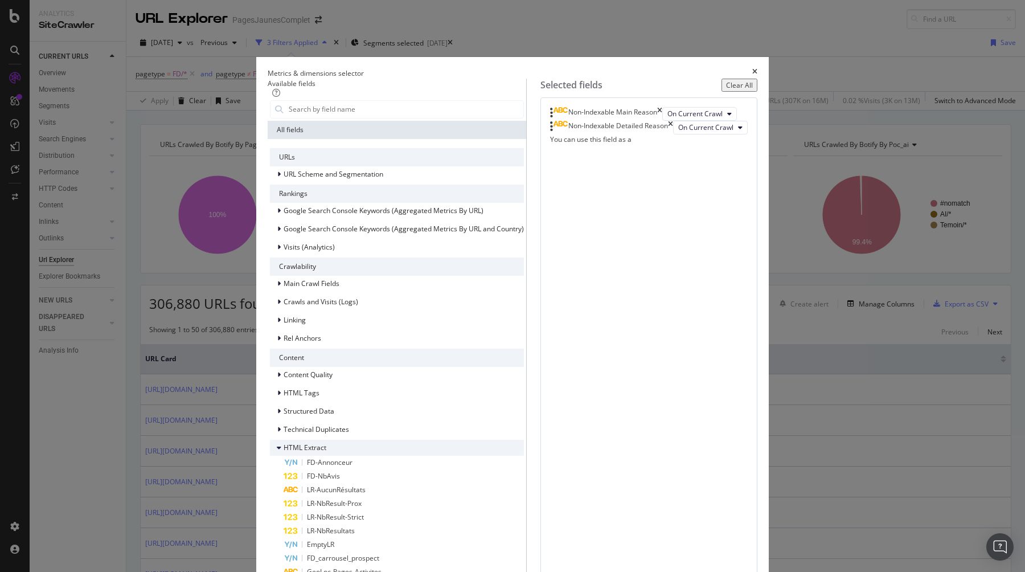
scroll to position [242, 0]
click at [347, 553] on span "FD_carrousel_prospect" at bounding box center [343, 558] width 72 height 10
click at [649, 146] on span "On Current Crawl" at bounding box center [676, 141] width 55 height 10
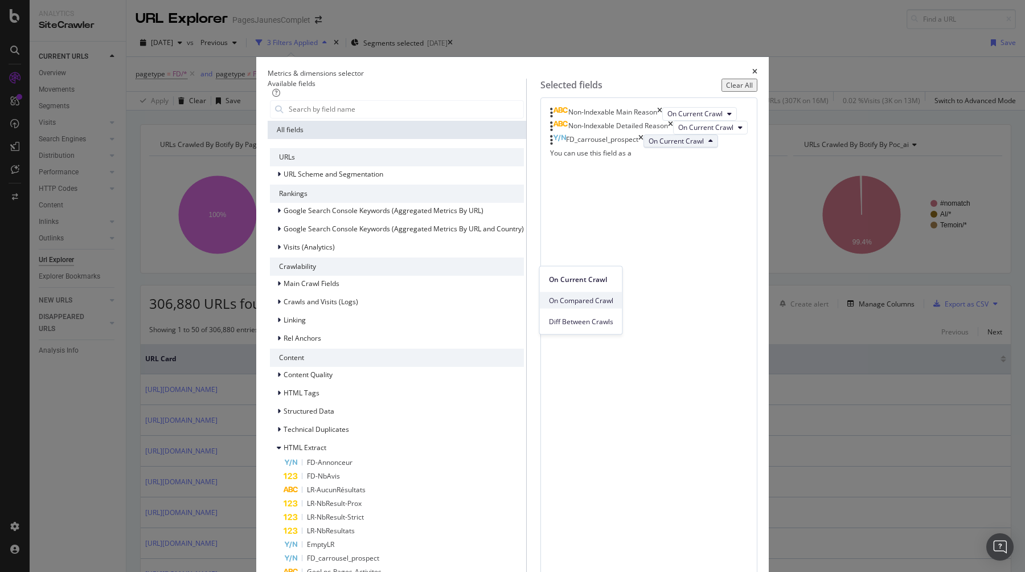
click at [580, 296] on span "On Compared Crawl" at bounding box center [581, 300] width 64 height 10
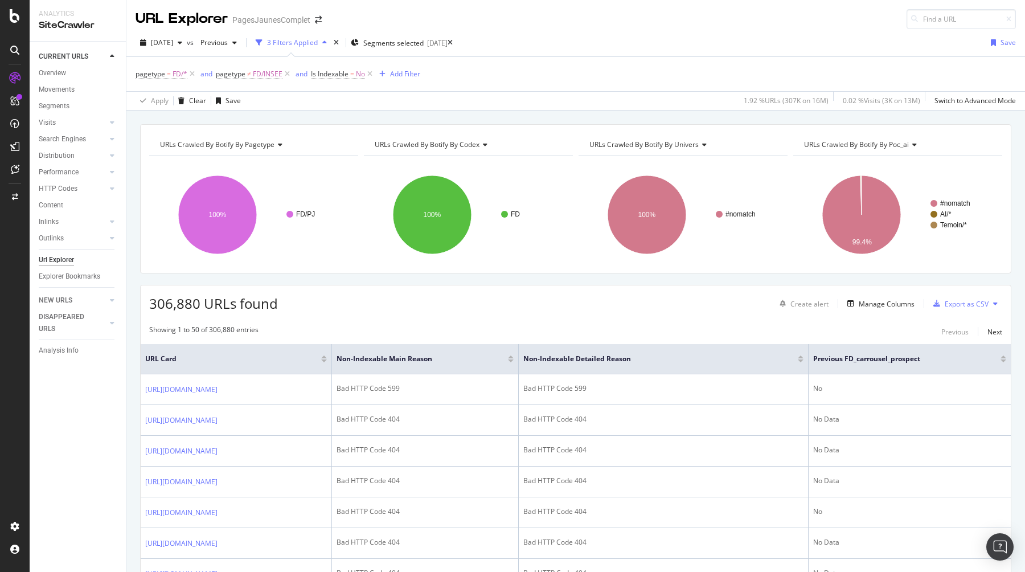
click at [1004, 361] on div at bounding box center [1004, 360] width 6 height 3
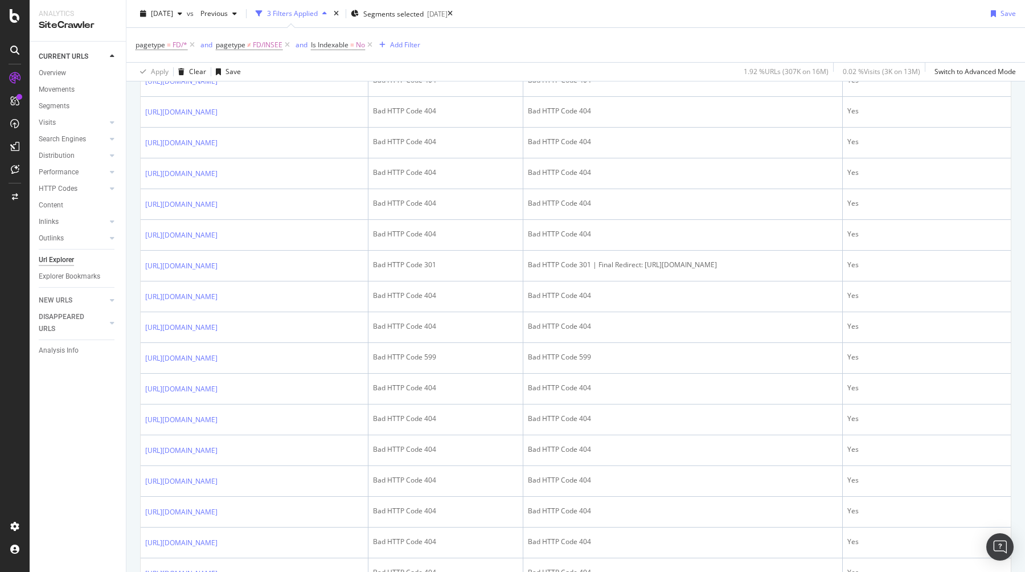
scroll to position [1427, 0]
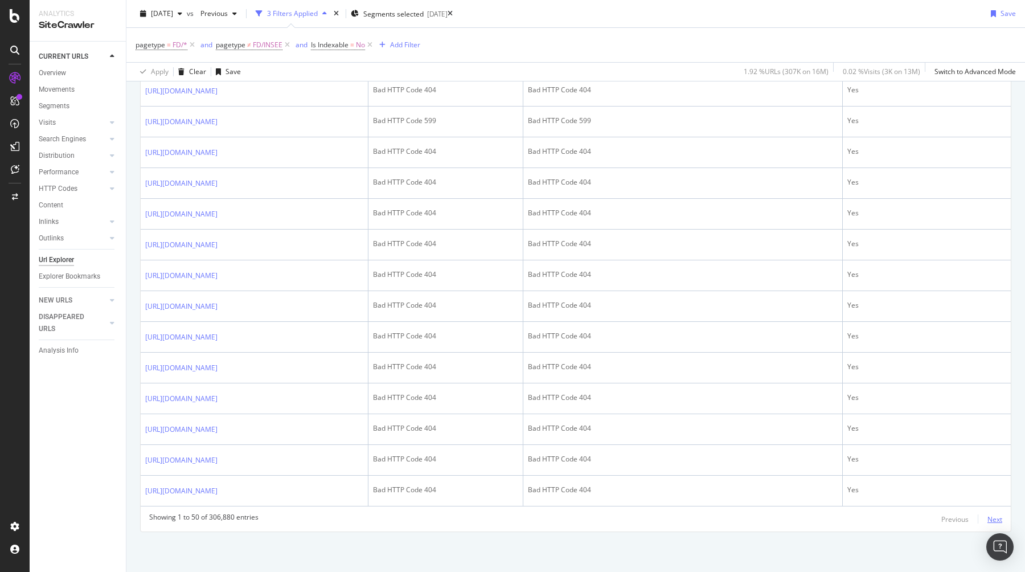
click at [999, 519] on div "Next" at bounding box center [995, 519] width 15 height 10
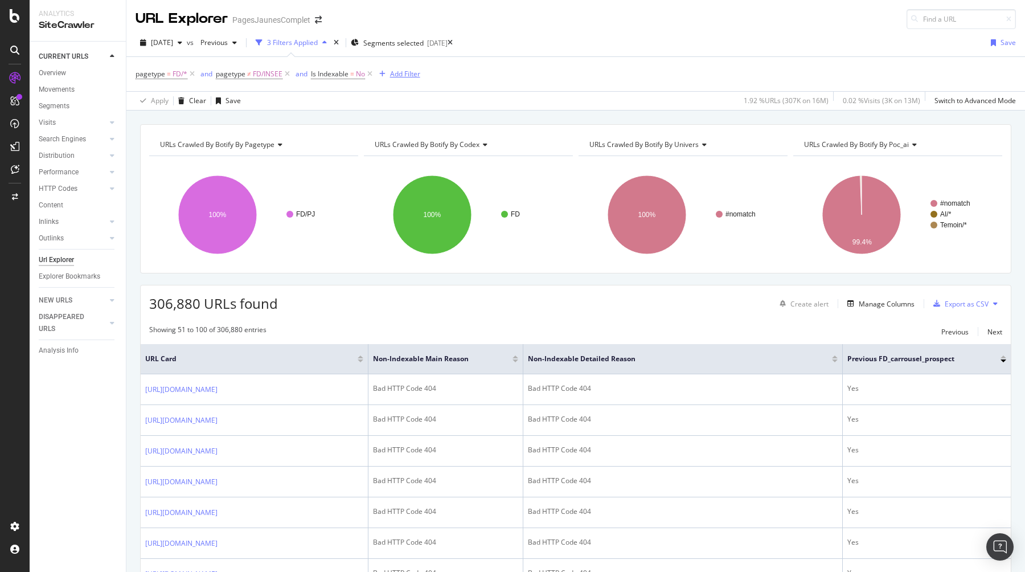
click at [403, 75] on div "Add Filter" at bounding box center [405, 74] width 30 height 10
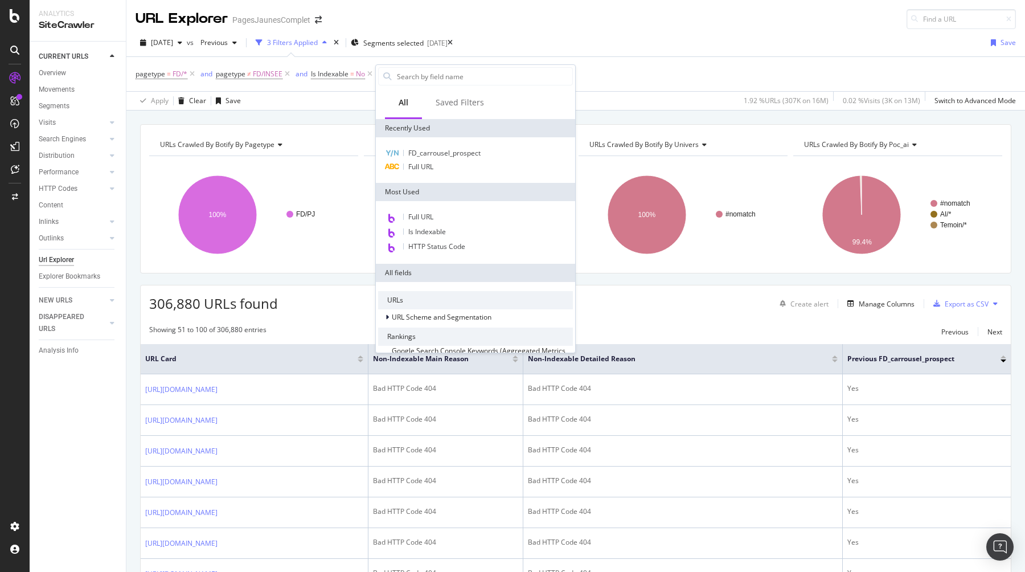
scroll to position [298, 0]
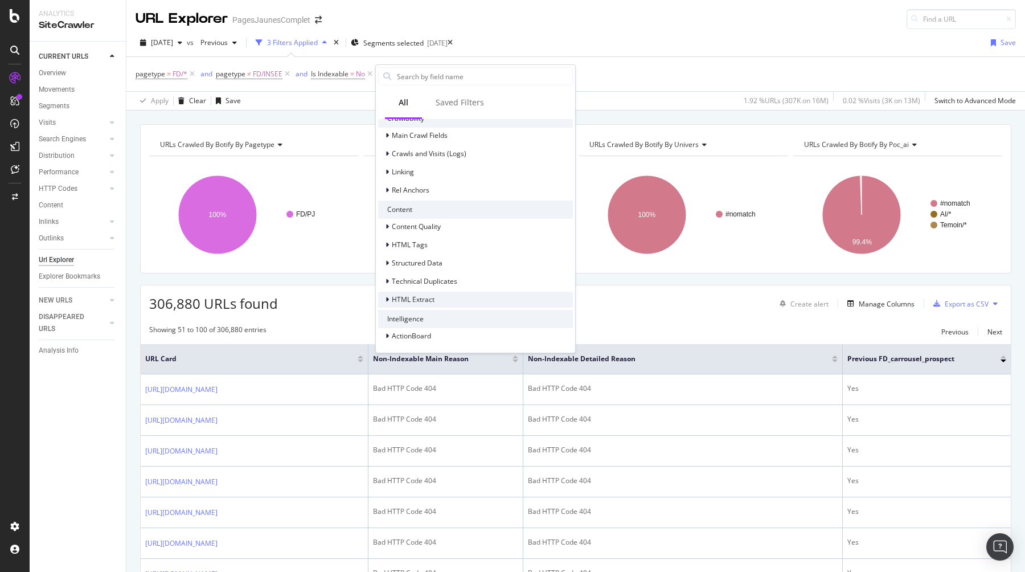
click at [426, 295] on span "HTML Extract" at bounding box center [413, 299] width 43 height 10
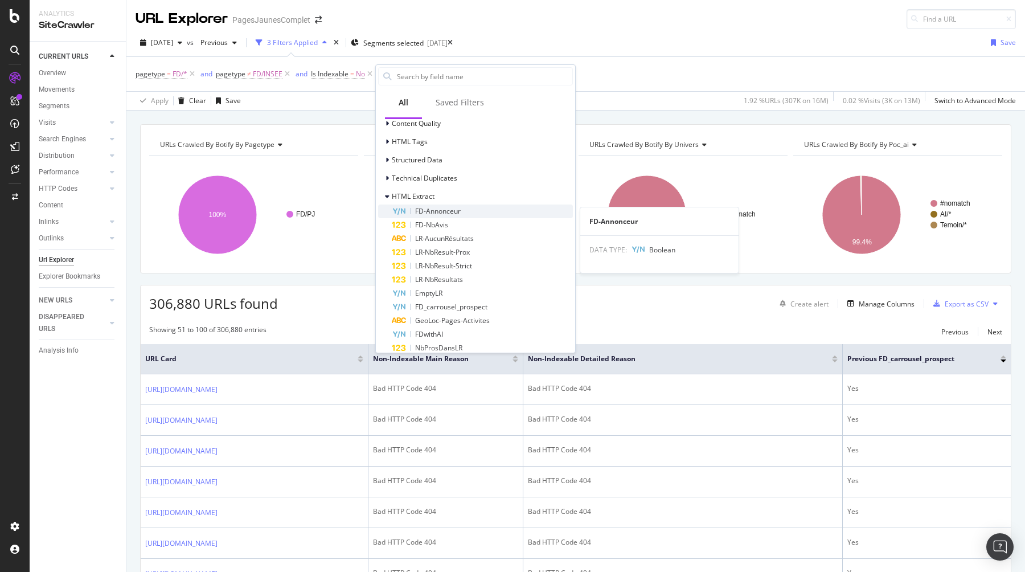
scroll to position [404, 0]
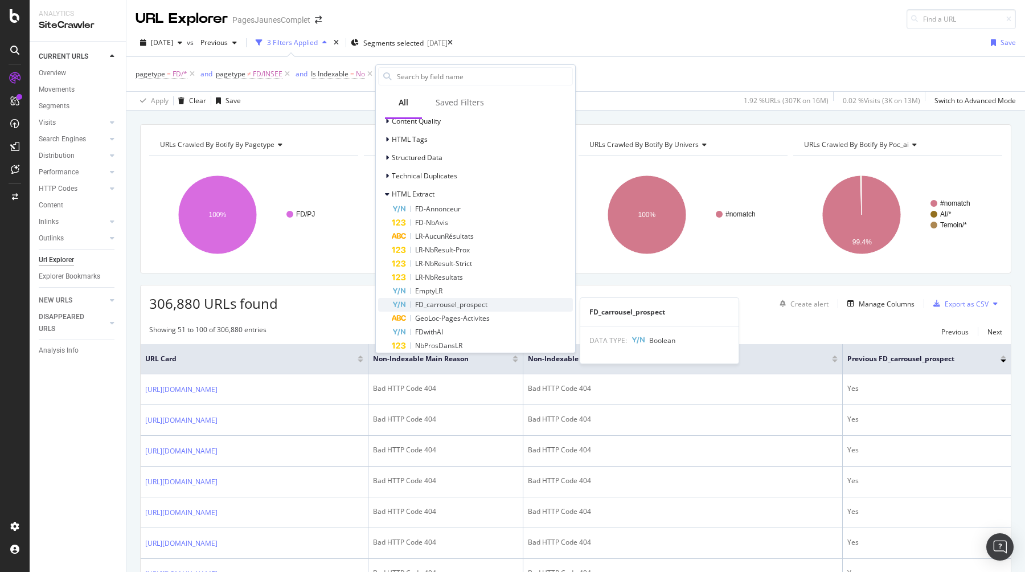
click at [444, 306] on span "FD_carrousel_prospect" at bounding box center [451, 305] width 72 height 10
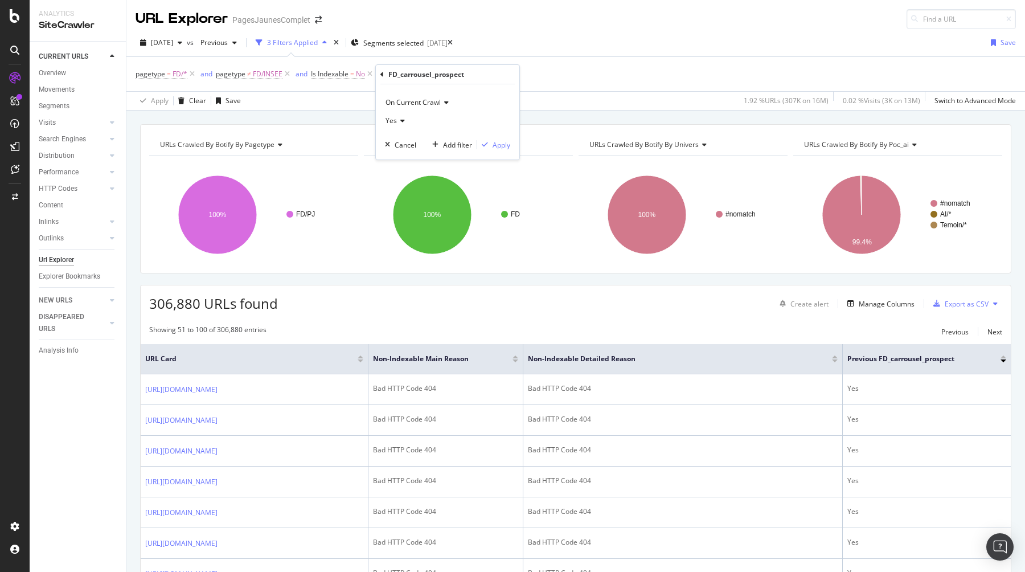
click at [416, 105] on span "On Current Crawl" at bounding box center [413, 102] width 55 height 10
click at [416, 138] on span "On Compared Crawl" at bounding box center [423, 141] width 64 height 10
click at [489, 142] on div "button" at bounding box center [484, 144] width 15 height 7
